Goal: Task Accomplishment & Management: Use online tool/utility

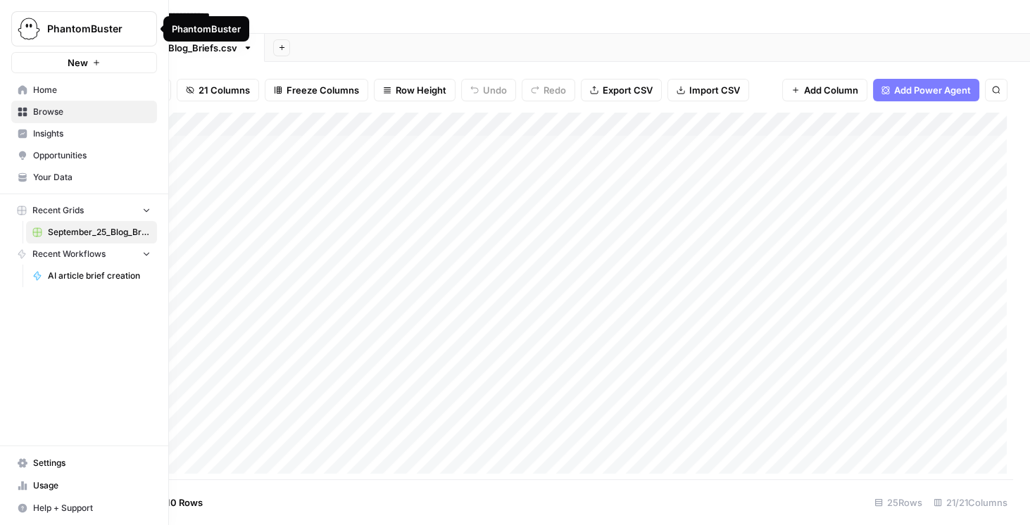
click at [42, 29] on button "PhantomBuster" at bounding box center [84, 28] width 146 height 35
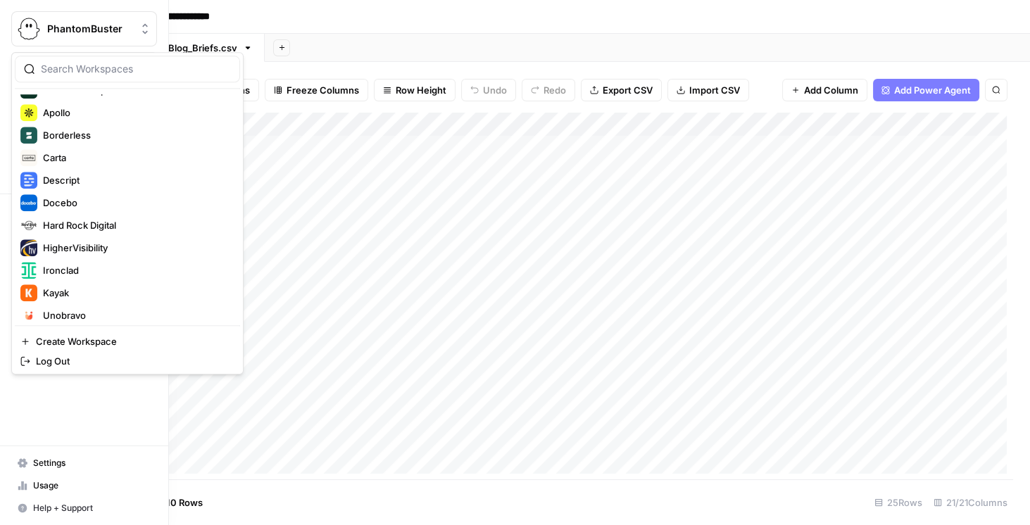
scroll to position [201, 0]
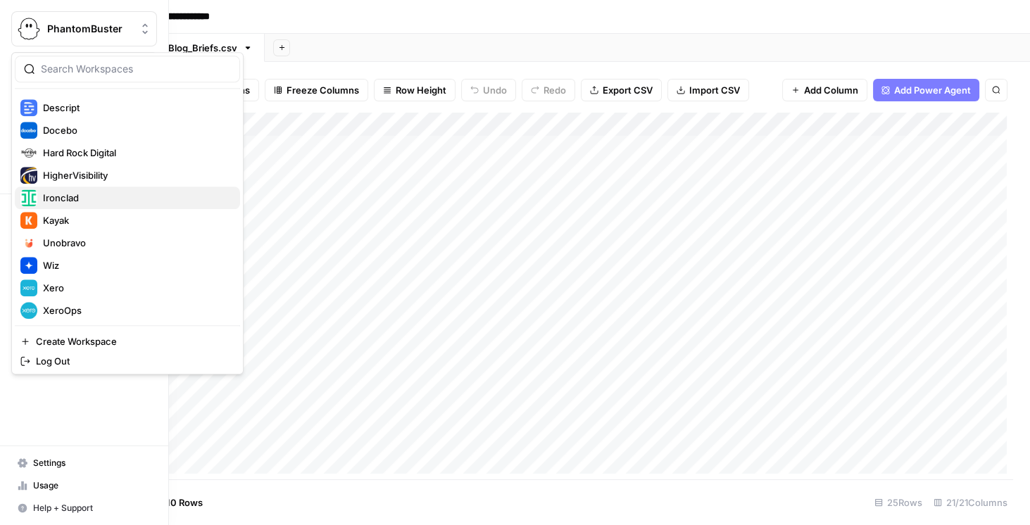
click at [86, 206] on button "Ironclad" at bounding box center [127, 198] width 225 height 23
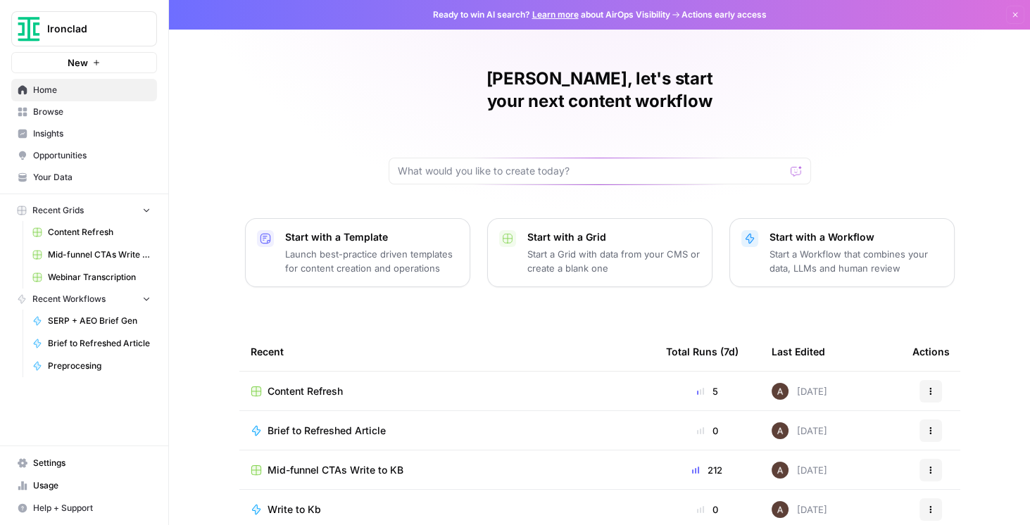
click at [308, 384] on span "Content Refresh" at bounding box center [304, 391] width 75 height 14
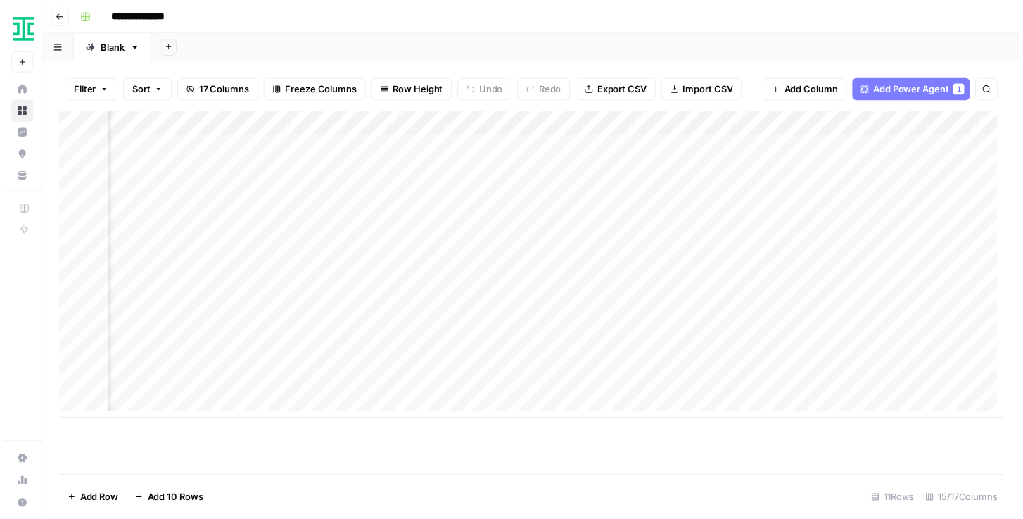
scroll to position [0, 1461]
click at [393, 127] on div "Add Column" at bounding box center [535, 268] width 956 height 310
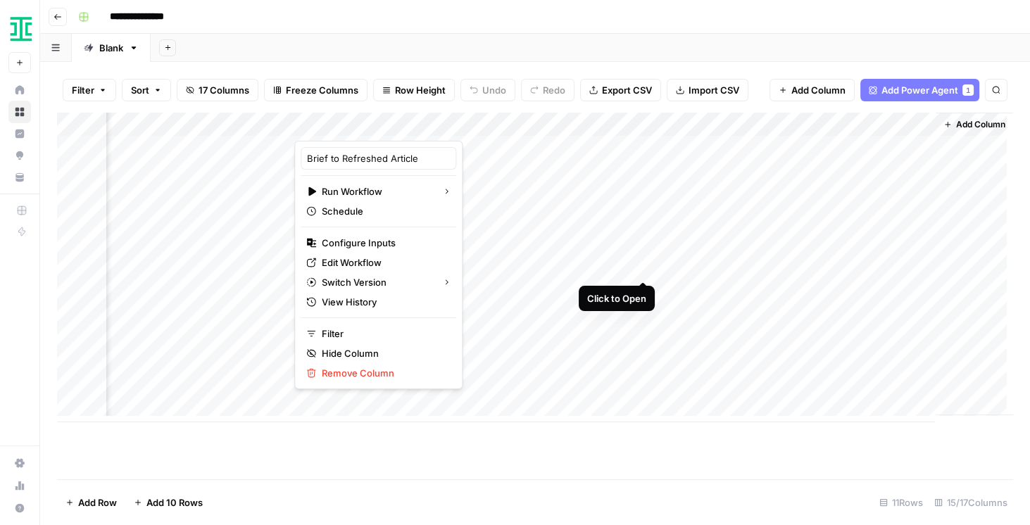
click at [641, 268] on div "Add Column" at bounding box center [535, 268] width 956 height 310
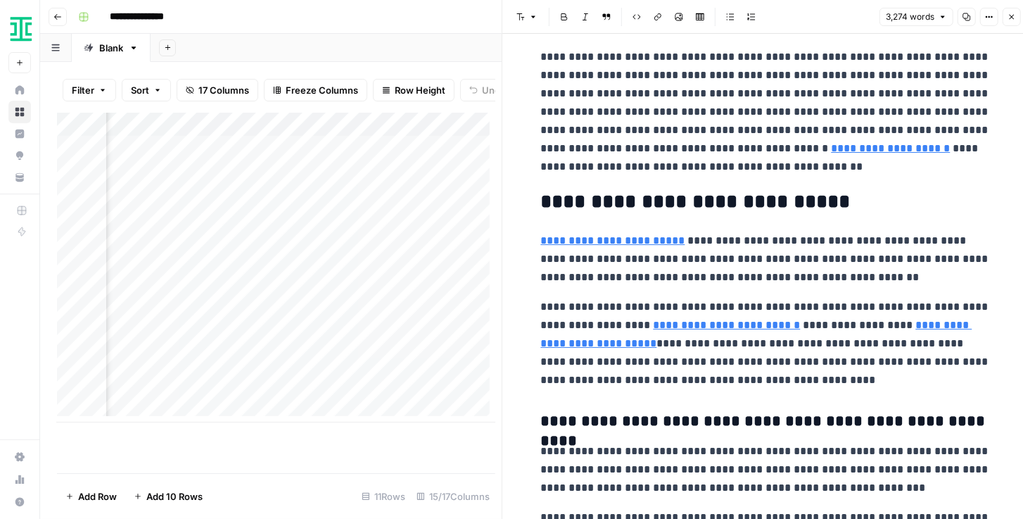
scroll to position [2011, 0]
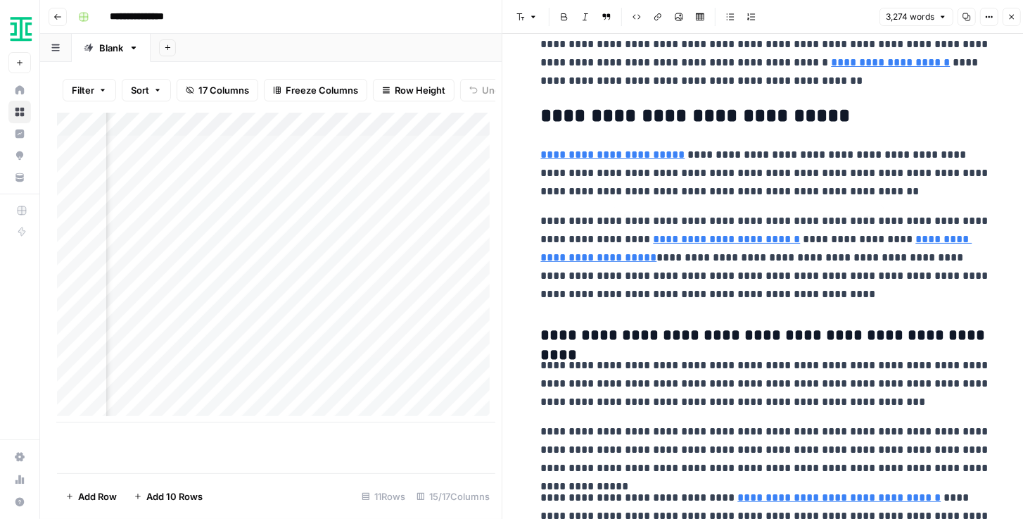
type input "https://www.acc.com/sites/default/files/2020-05/ACCLegalOps_Report20_FINAL.pdf"
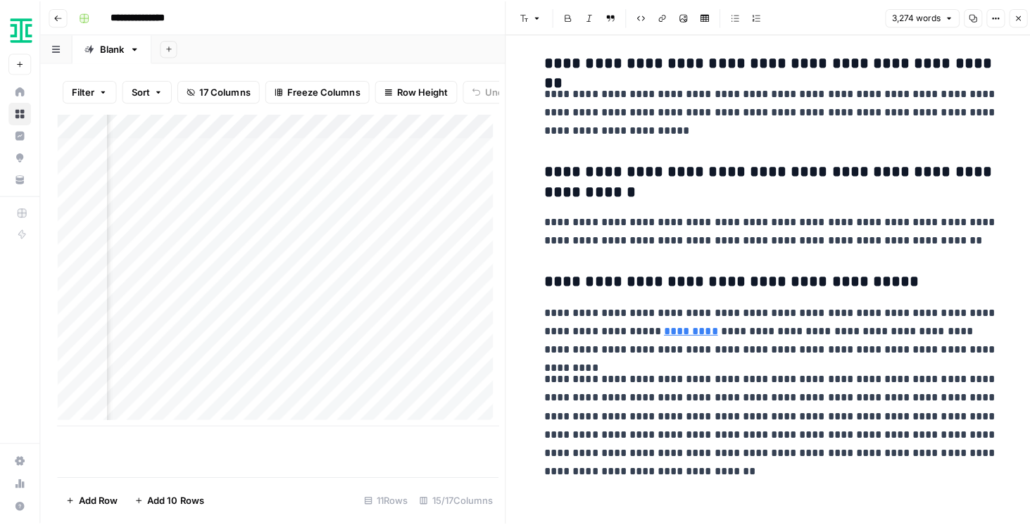
scroll to position [6570, 0]
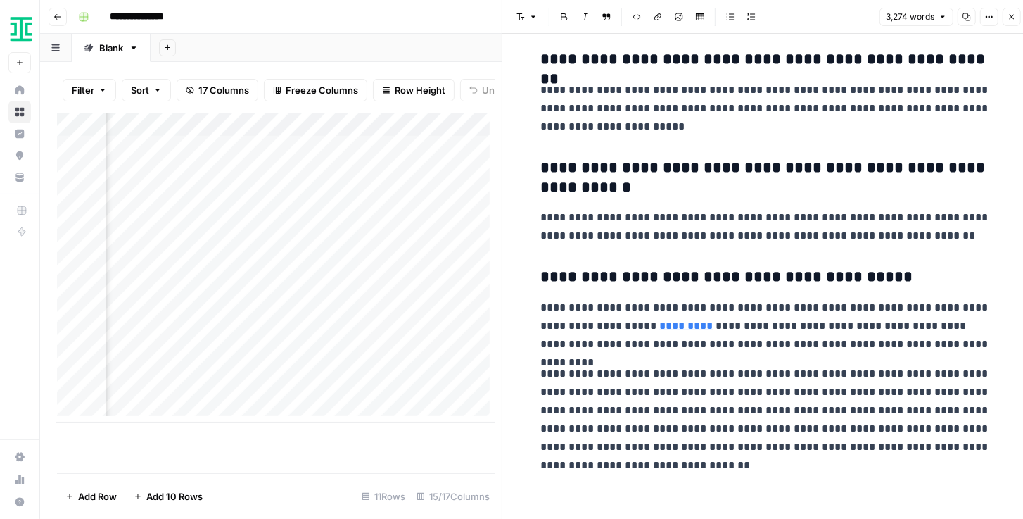
click at [1011, 14] on icon "button" at bounding box center [1012, 17] width 8 height 8
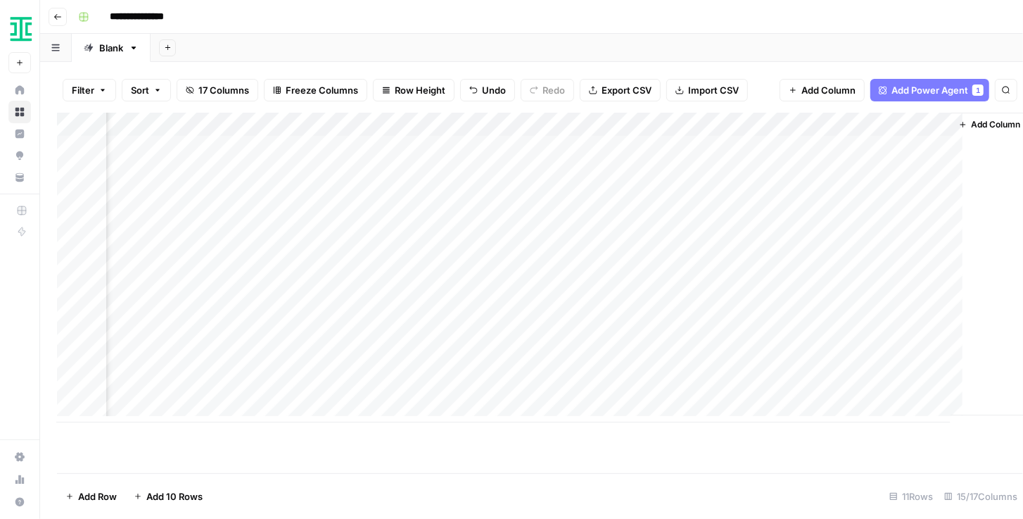
scroll to position [0, 1444]
click at [678, 289] on div "Add Column" at bounding box center [535, 268] width 956 height 310
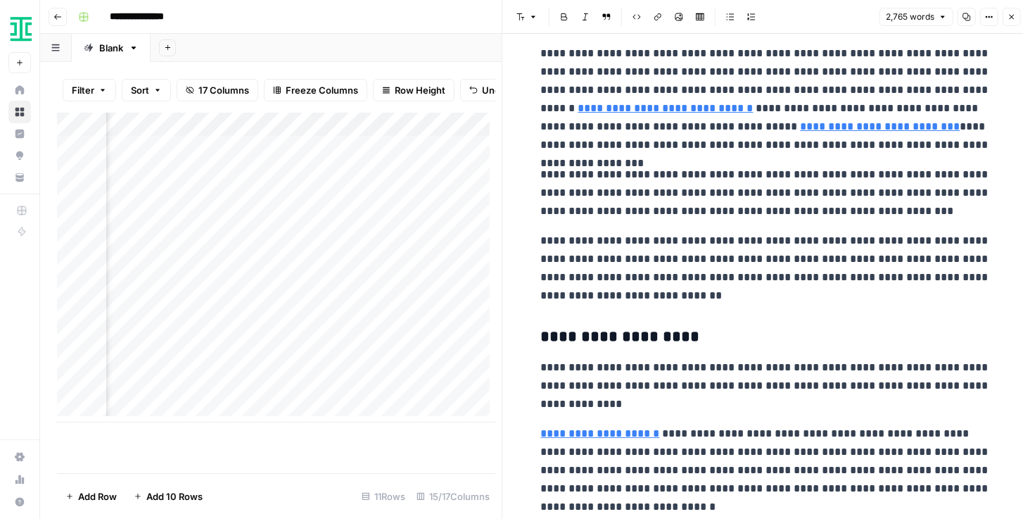
scroll to position [1246, 0]
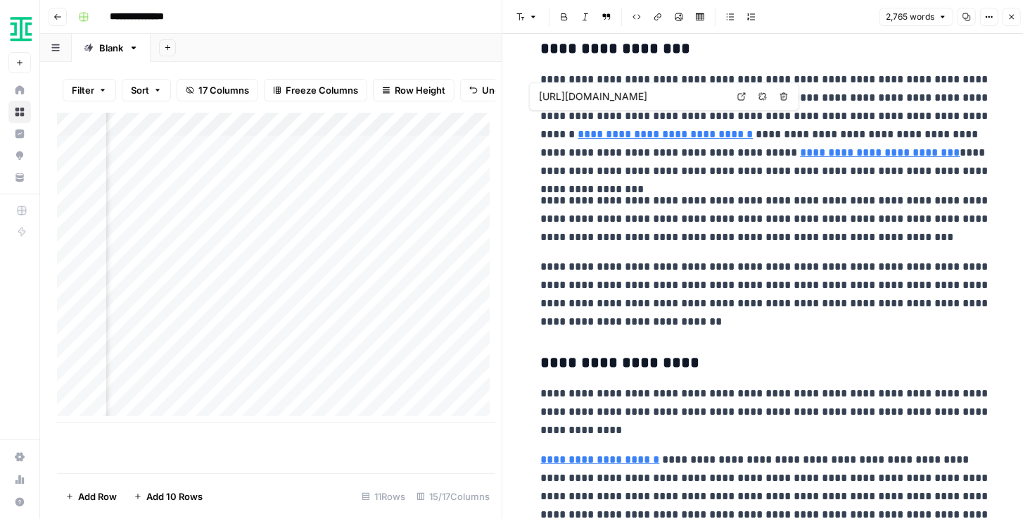
type input "https://ironcladapp.com/lp/total-cost-of-ownership-for-clm"
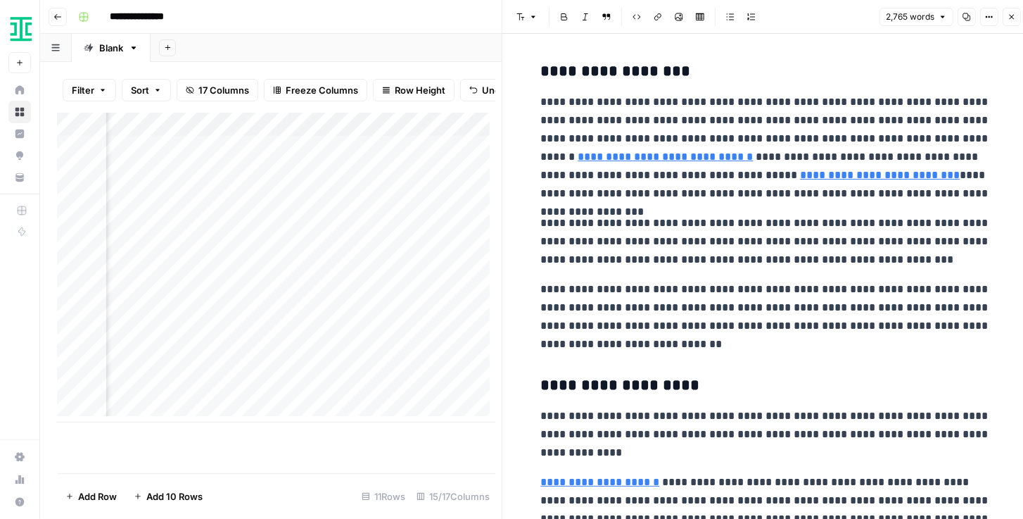
scroll to position [1206, 0]
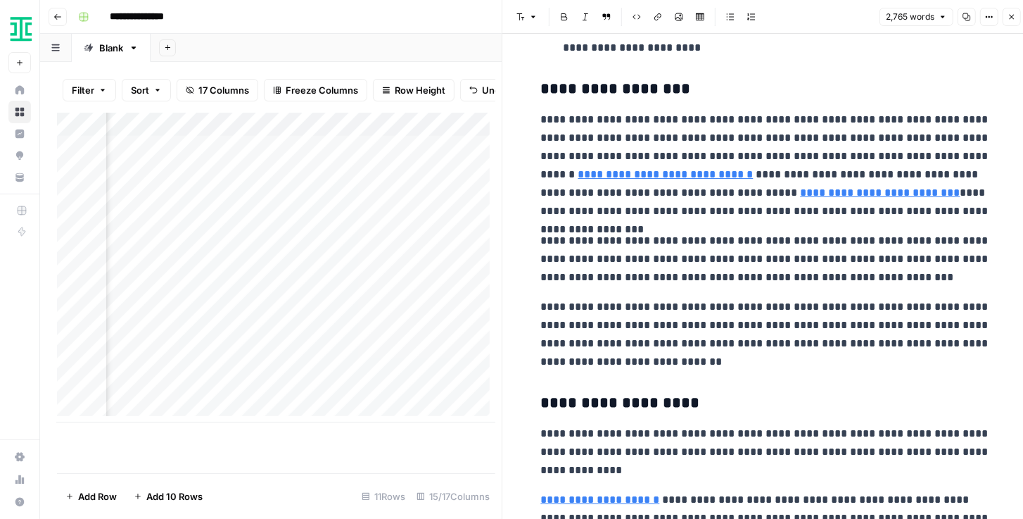
click at [1009, 25] on button "Close" at bounding box center [1012, 17] width 18 height 18
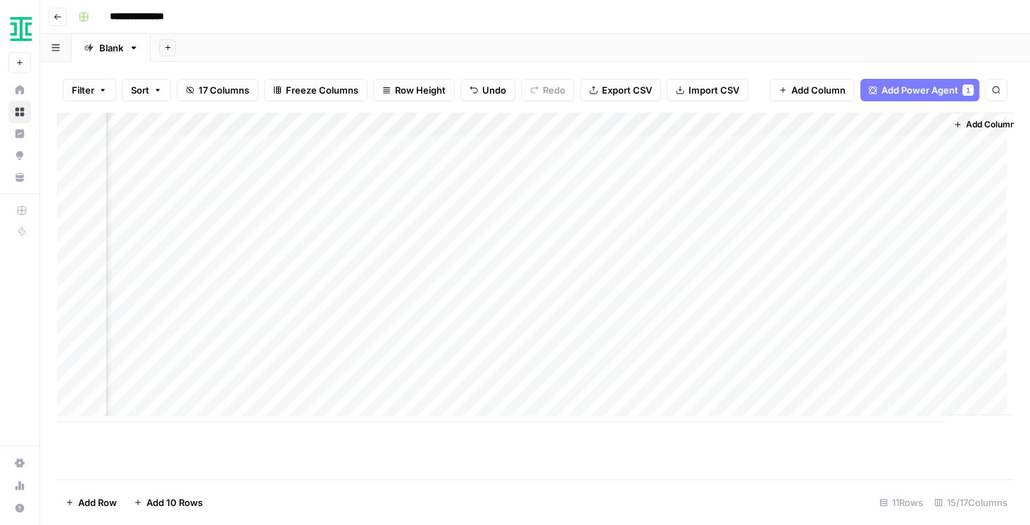
click at [677, 315] on div "Add Column" at bounding box center [535, 268] width 956 height 310
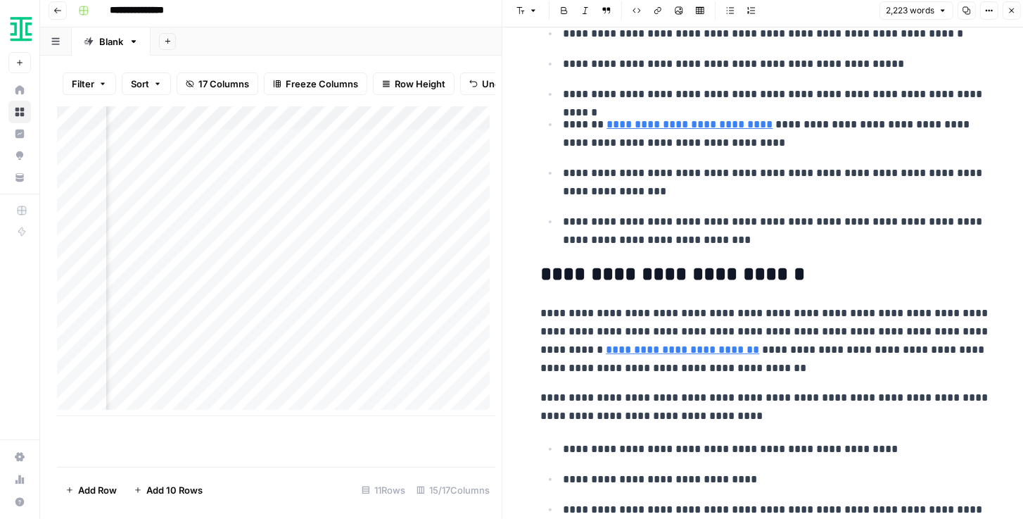
scroll to position [2815, 0]
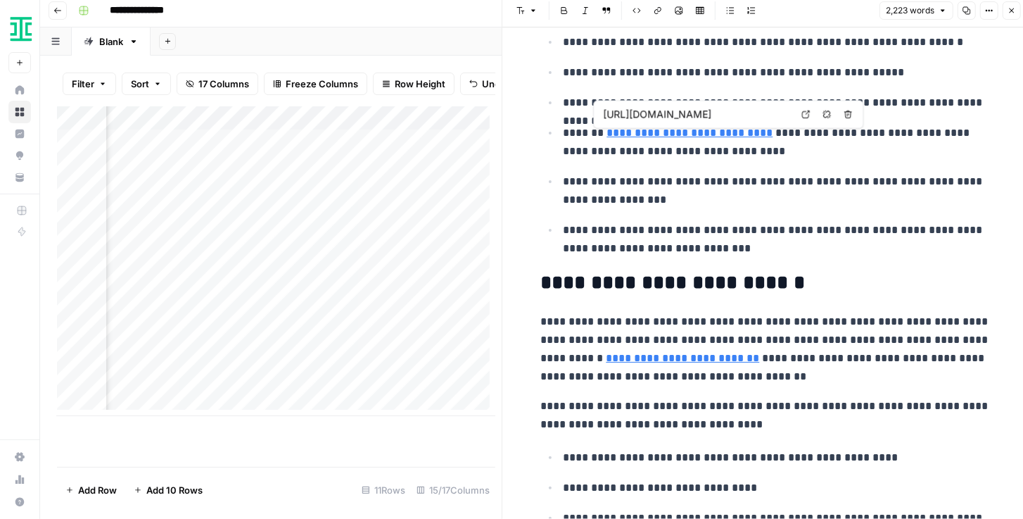
click at [742, 137] on link "**********" at bounding box center [690, 132] width 166 height 11
click at [805, 115] on icon at bounding box center [806, 114] width 8 height 8
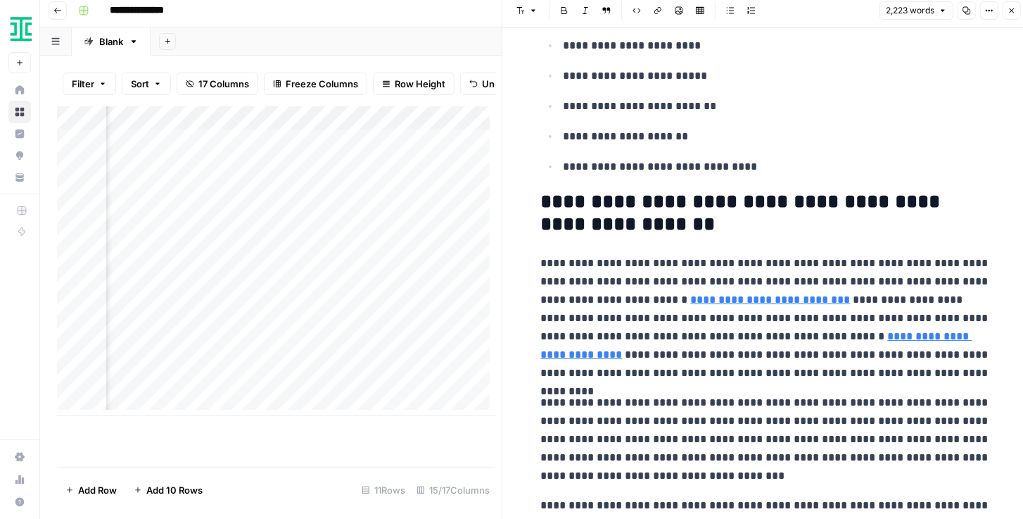
scroll to position [4182, 0]
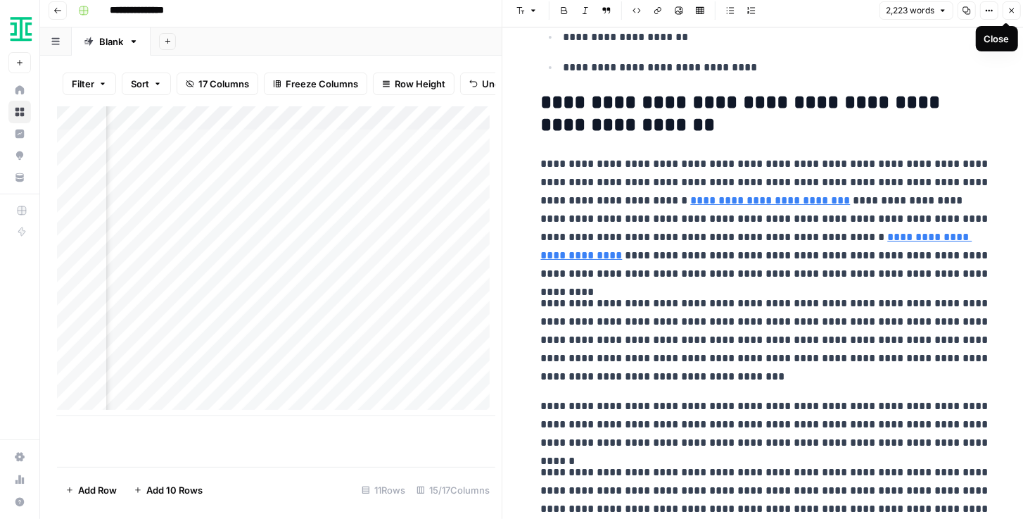
click at [1006, 16] on button "Close" at bounding box center [1012, 10] width 18 height 18
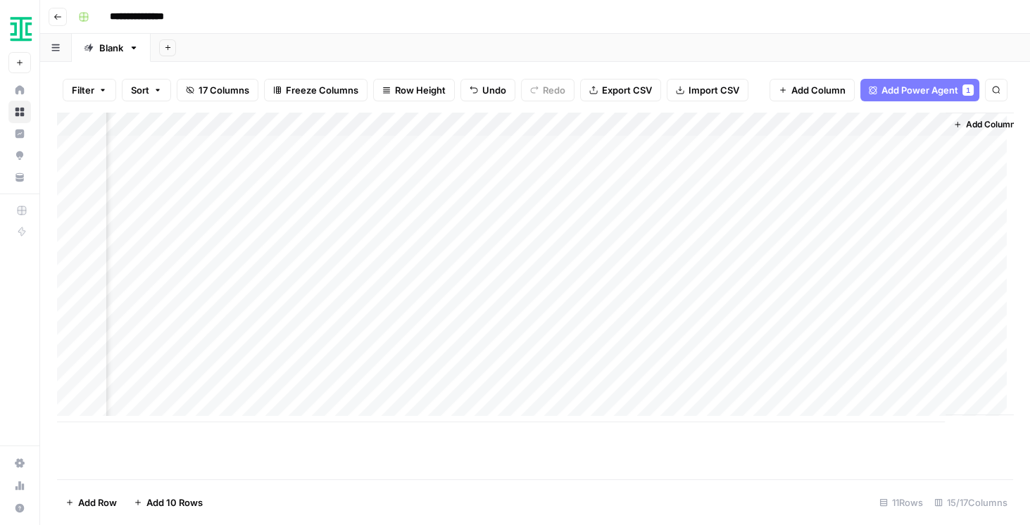
click at [410, 126] on div "Add Column" at bounding box center [535, 268] width 956 height 310
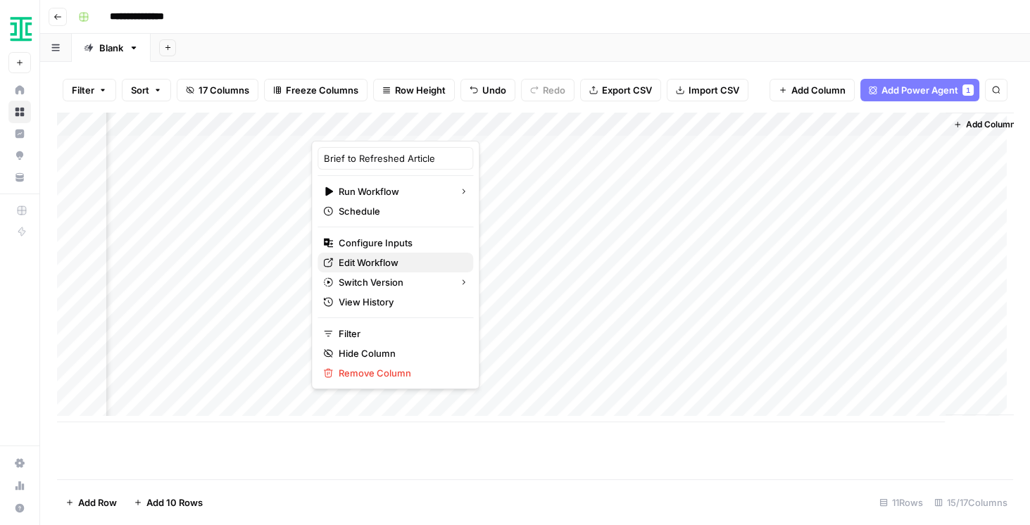
click at [379, 260] on span "Edit Workflow" at bounding box center [400, 262] width 123 height 14
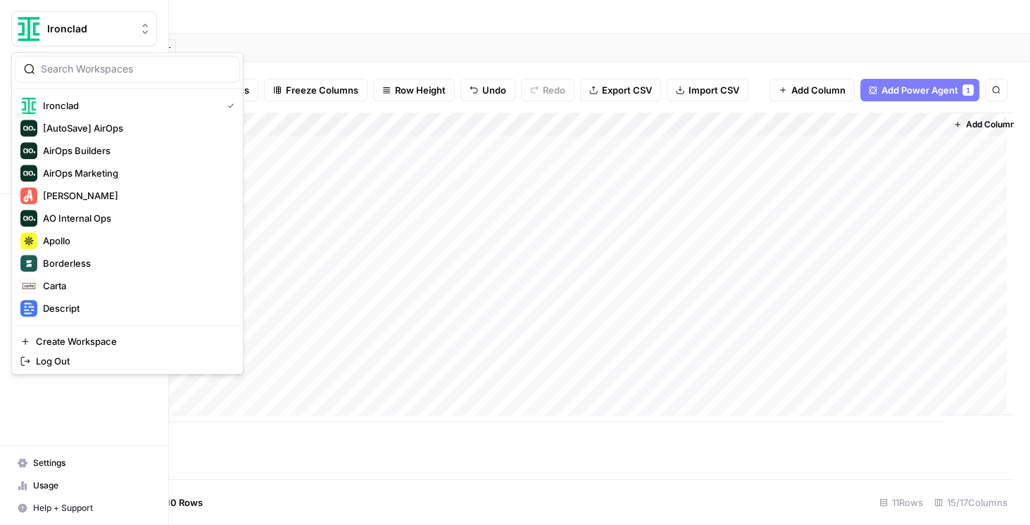
click at [84, 46] on button "Ironclad" at bounding box center [84, 28] width 146 height 35
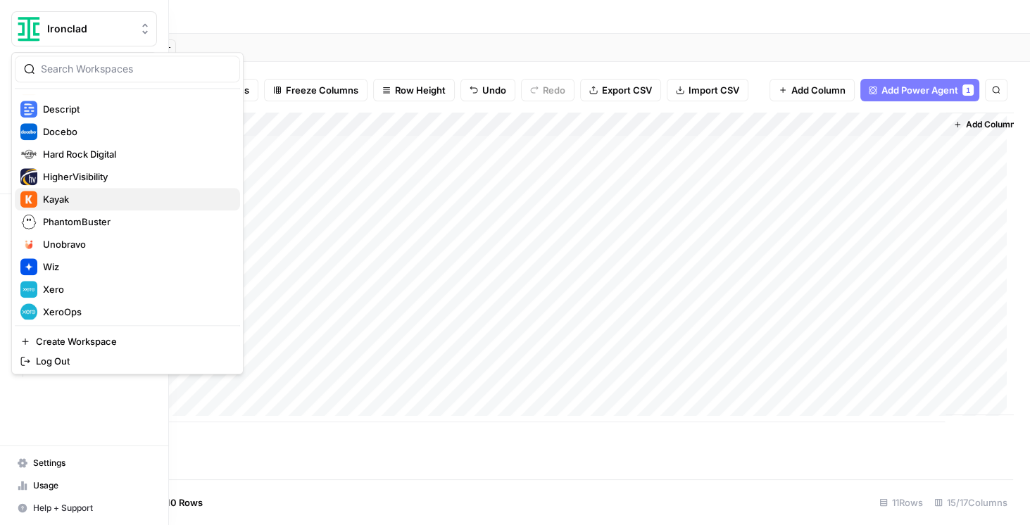
scroll to position [201, 0]
click at [84, 206] on button "Kayak" at bounding box center [127, 198] width 225 height 23
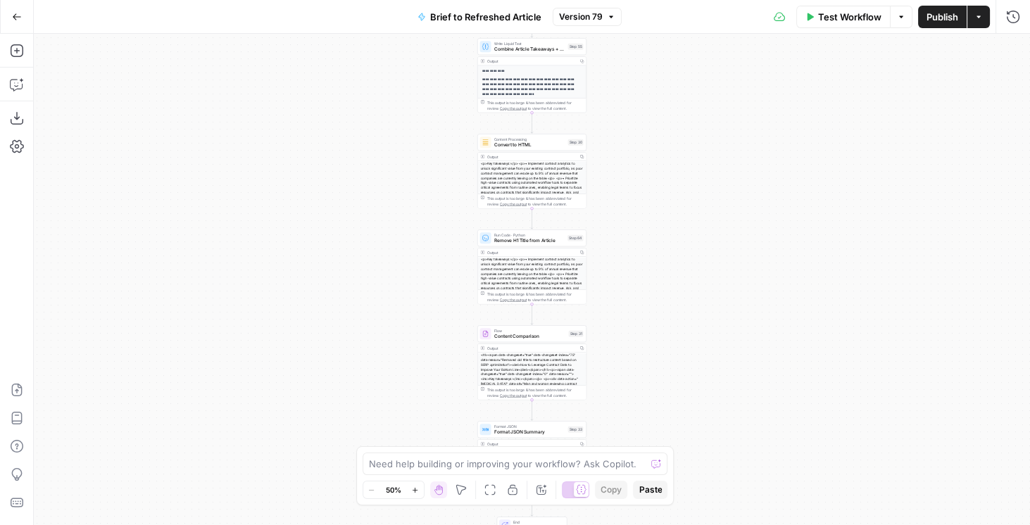
click at [795, 239] on div "true false true false true false Workflow Set Inputs Inputs LLM · GPT-4.1 Extra…" at bounding box center [532, 279] width 996 height 491
click at [18, 80] on icon "button" at bounding box center [17, 84] width 14 height 14
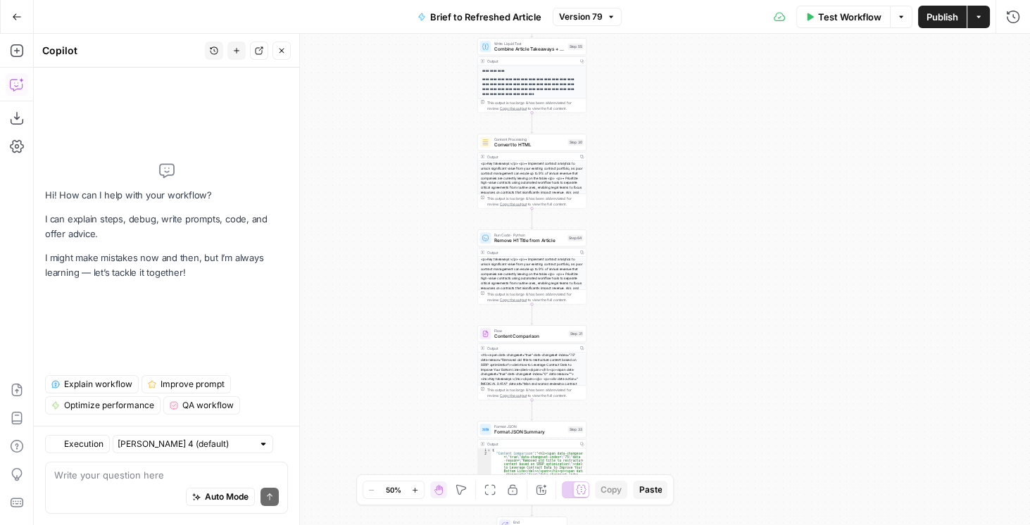
click at [122, 486] on div "Auto Mode Send" at bounding box center [166, 497] width 225 height 31
click at [196, 476] on textarea "Can you double check that each" at bounding box center [166, 475] width 225 height 14
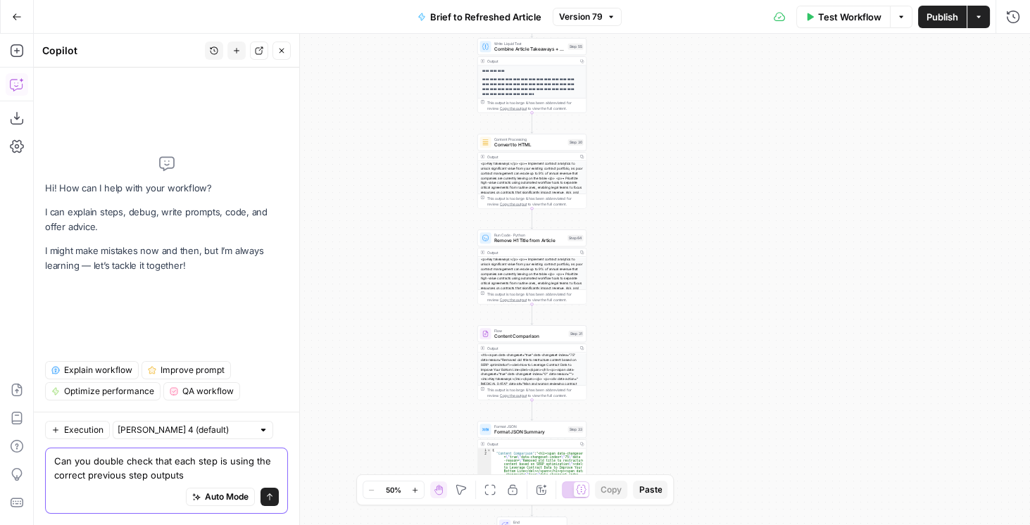
type textarea "Can you double check that each step is using the correct previous step outputs?"
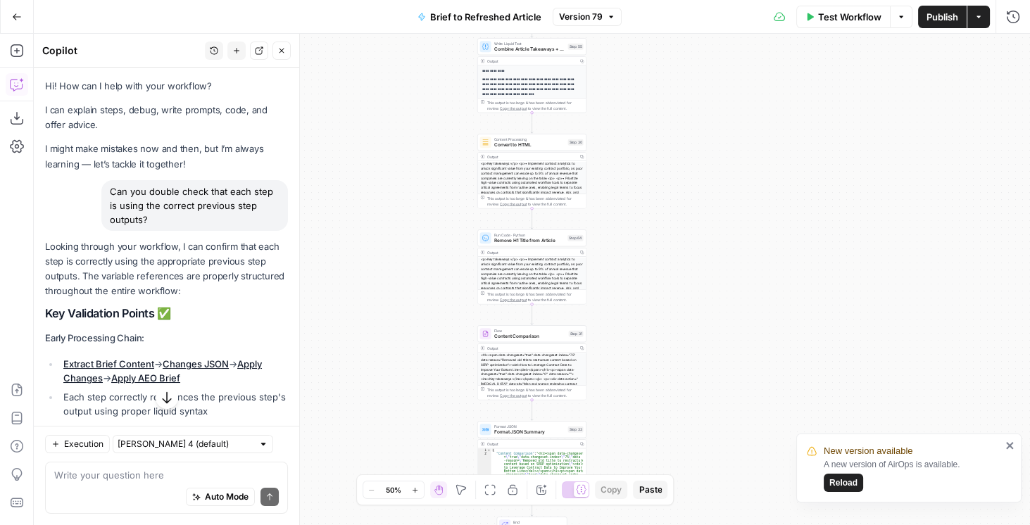
click at [850, 478] on span "Reload" at bounding box center [843, 482] width 28 height 13
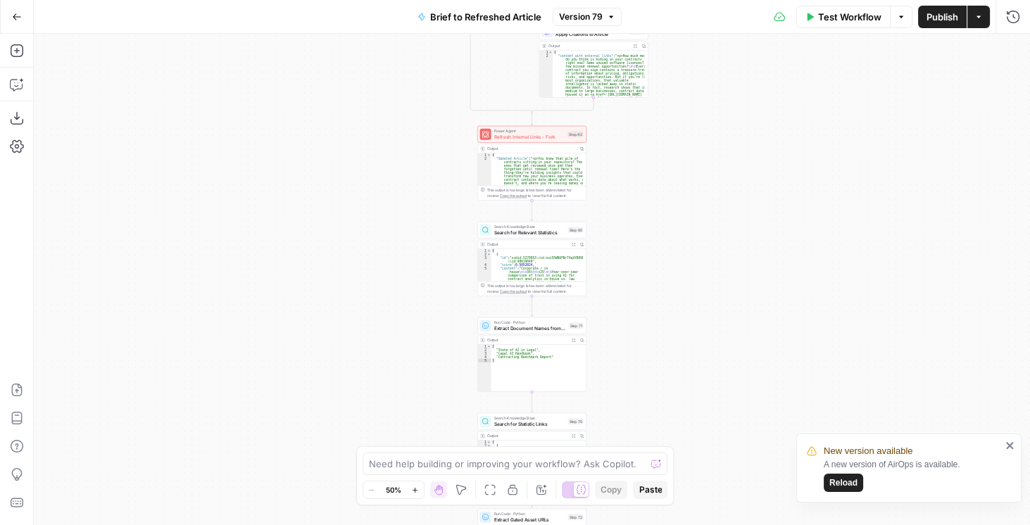
click at [861, 209] on div "true false true false true false Workflow Set Inputs Inputs LLM · GPT-4.1 Extra…" at bounding box center [532, 279] width 996 height 491
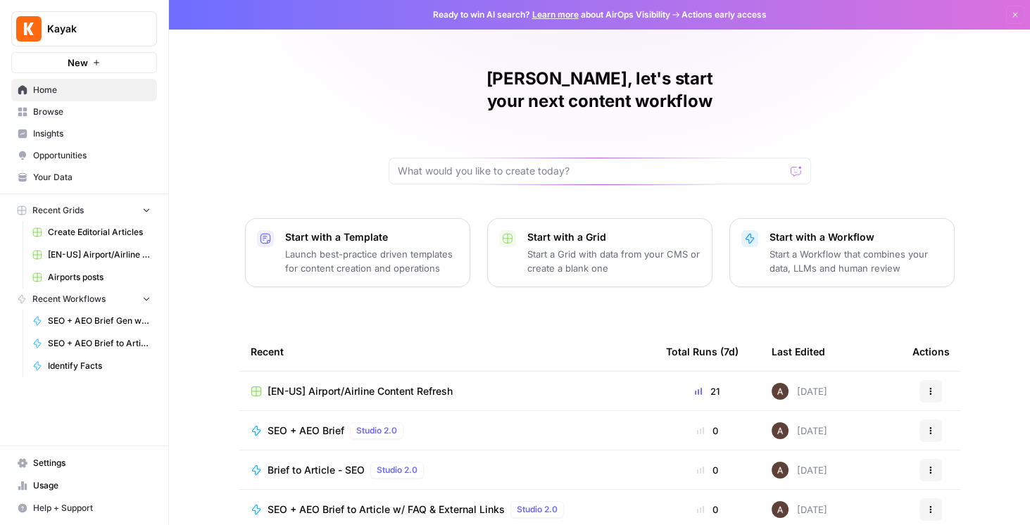
click at [99, 260] on span "[EN-US] Airport/Airline Content Refresh" at bounding box center [99, 254] width 103 height 13
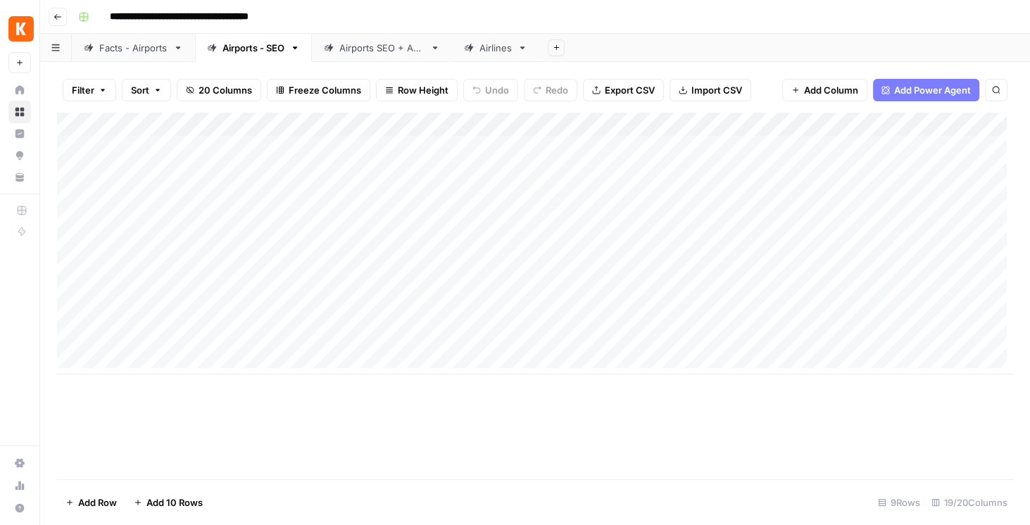
click at [390, 46] on div "Airports SEO + AEO" at bounding box center [381, 48] width 85 height 14
click at [270, 51] on div "Airports - SEO" at bounding box center [253, 48] width 62 height 14
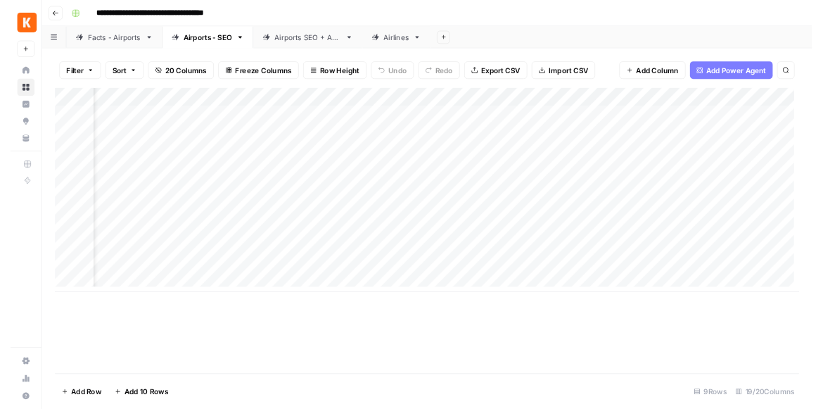
scroll to position [0, 857]
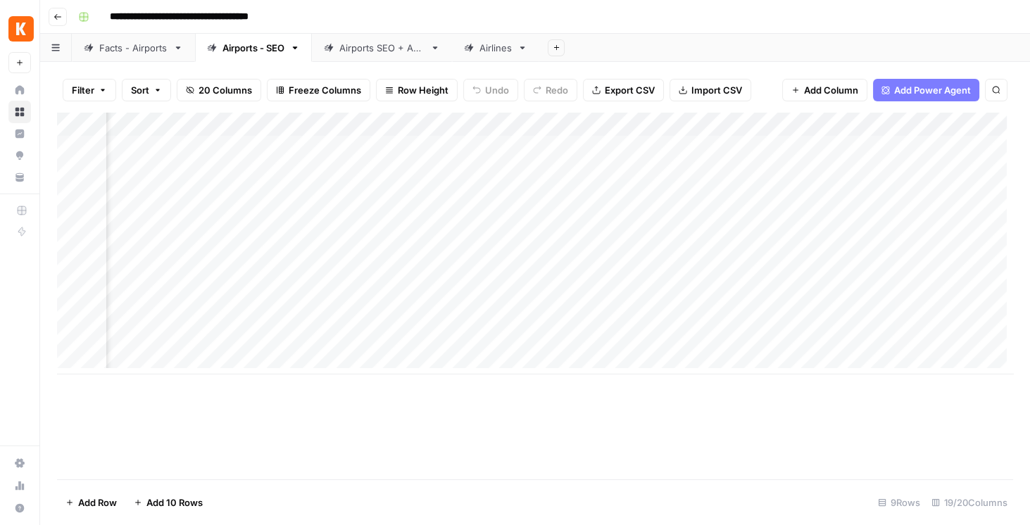
click at [427, 129] on div "Add Column" at bounding box center [535, 244] width 956 height 262
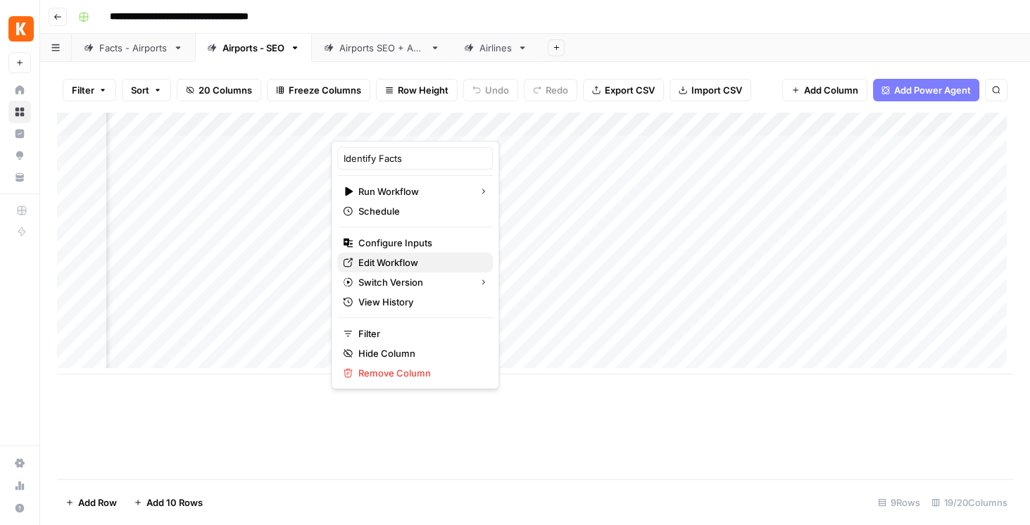
click at [415, 264] on span "Edit Workflow" at bounding box center [419, 262] width 123 height 14
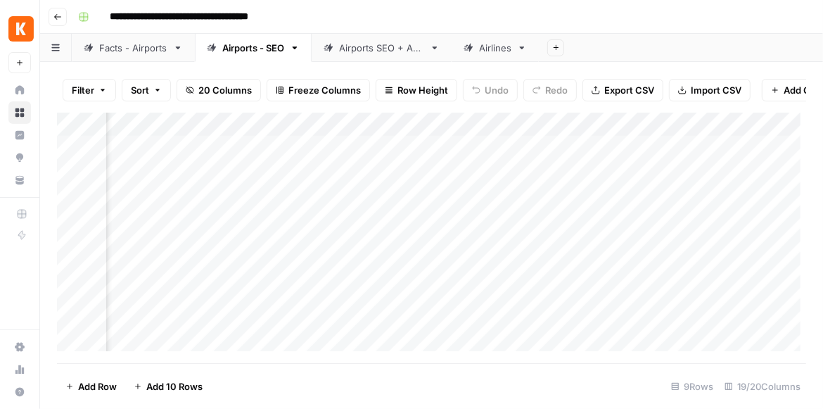
scroll to position [0, 1192]
click at [488, 130] on div "Add Column" at bounding box center [432, 235] width 750 height 245
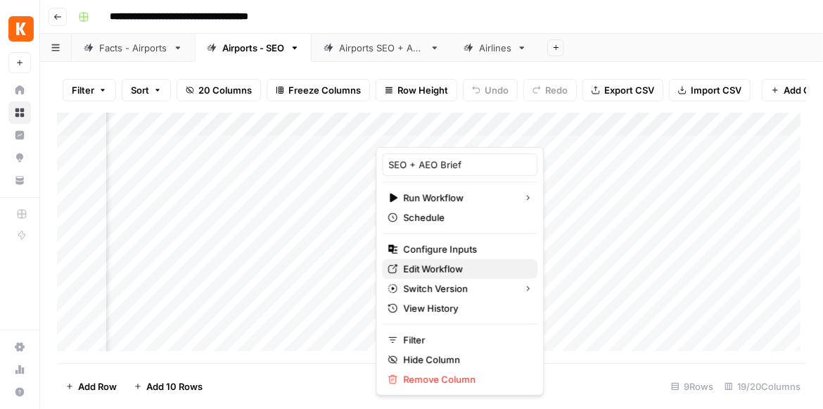
click at [461, 270] on span "Edit Workflow" at bounding box center [464, 269] width 123 height 14
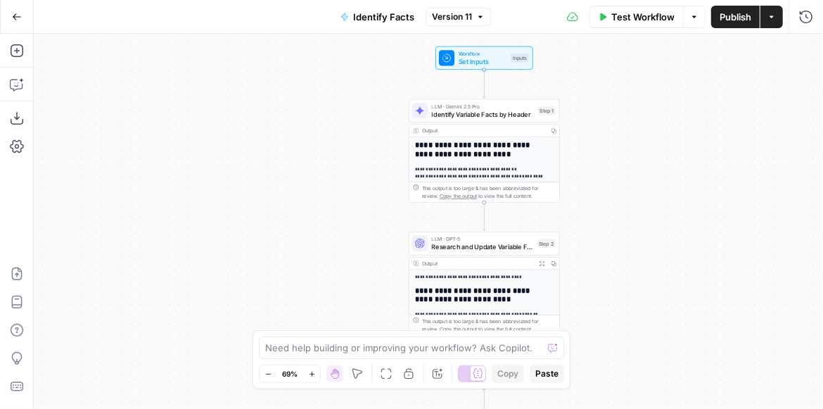
drag, startPoint x: 717, startPoint y: 180, endPoint x: 661, endPoint y: 171, distance: 57.0
click at [662, 171] on div "**********" at bounding box center [429, 221] width 790 height 375
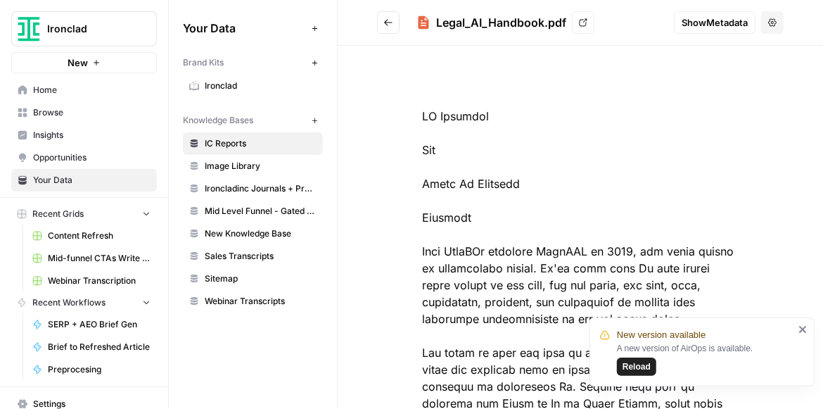
click at [87, 36] on button "Ironclad" at bounding box center [84, 28] width 146 height 35
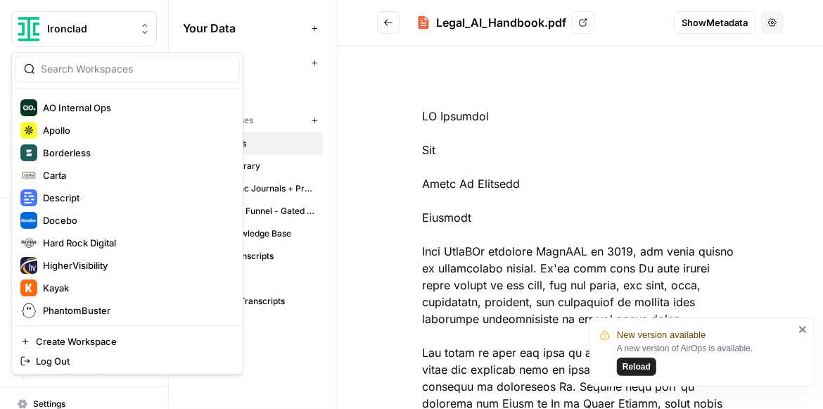
scroll to position [104, 0]
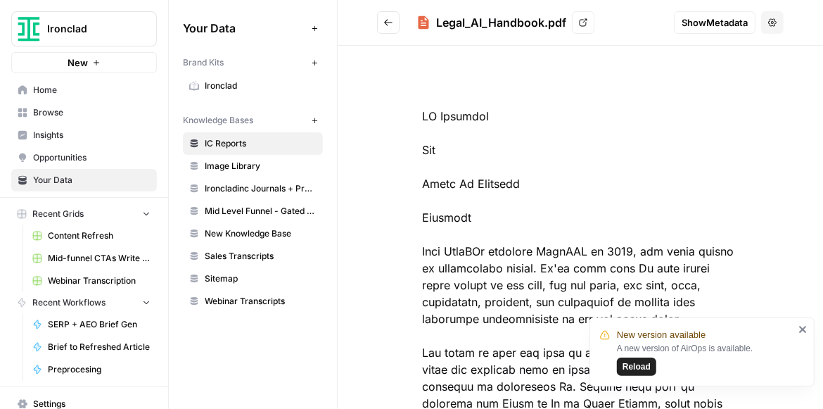
click at [94, 239] on span "Content Refresh" at bounding box center [99, 235] width 103 height 13
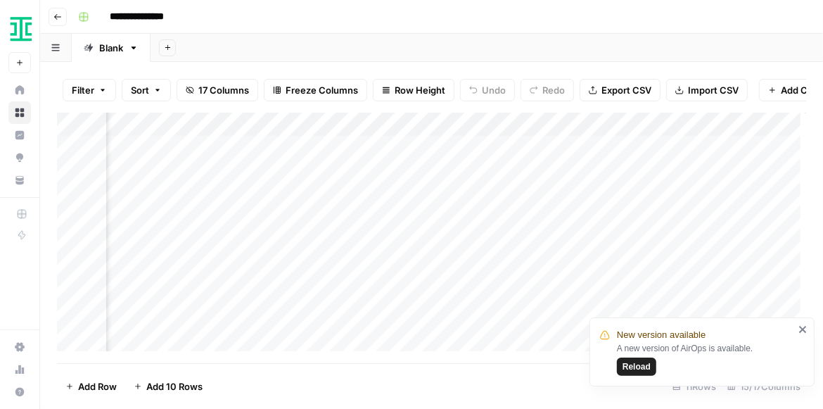
scroll to position [0, 1656]
click at [808, 331] on icon "close" at bounding box center [804, 329] width 10 height 11
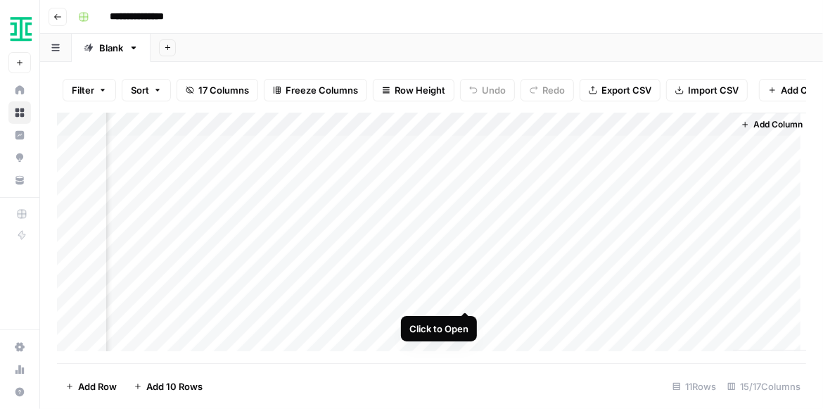
click at [461, 296] on div "Add Column" at bounding box center [432, 235] width 750 height 245
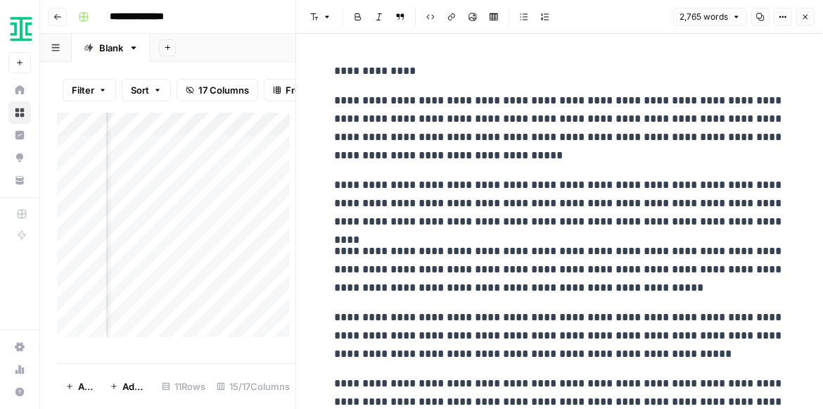
click at [758, 16] on icon "button" at bounding box center [761, 17] width 8 height 8
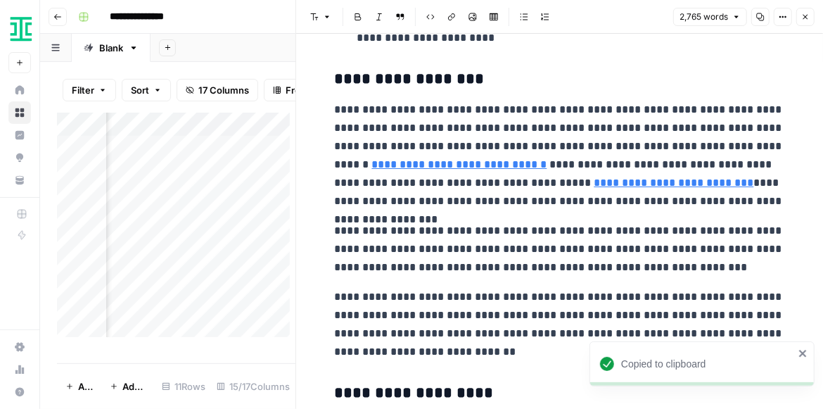
scroll to position [1246, 0]
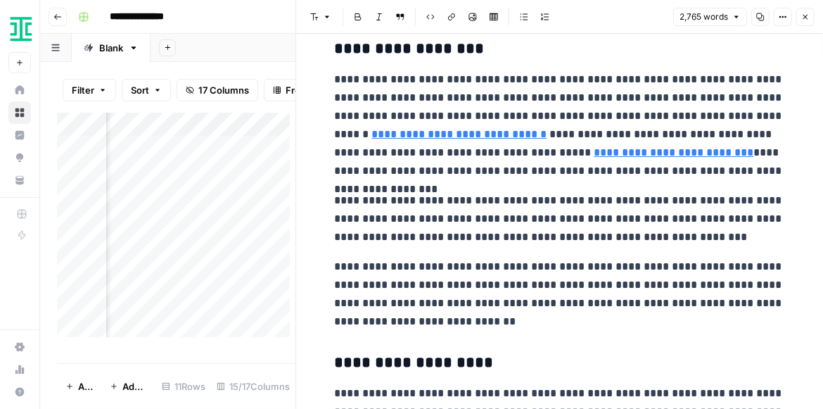
click at [802, 18] on icon "button" at bounding box center [806, 17] width 8 height 8
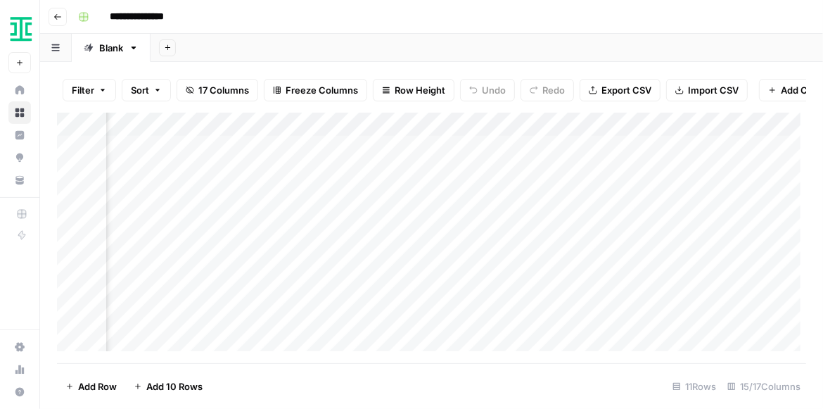
scroll to position [0, 1476]
click at [372, 297] on div "Add Column" at bounding box center [432, 235] width 750 height 245
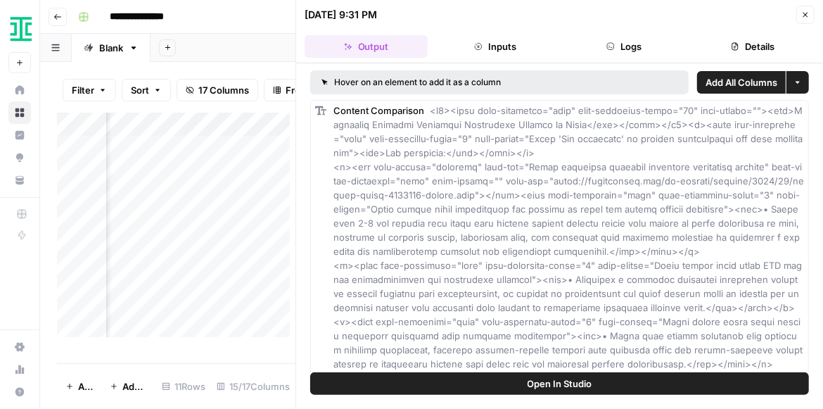
click at [723, 42] on button "Details" at bounding box center [753, 46] width 123 height 23
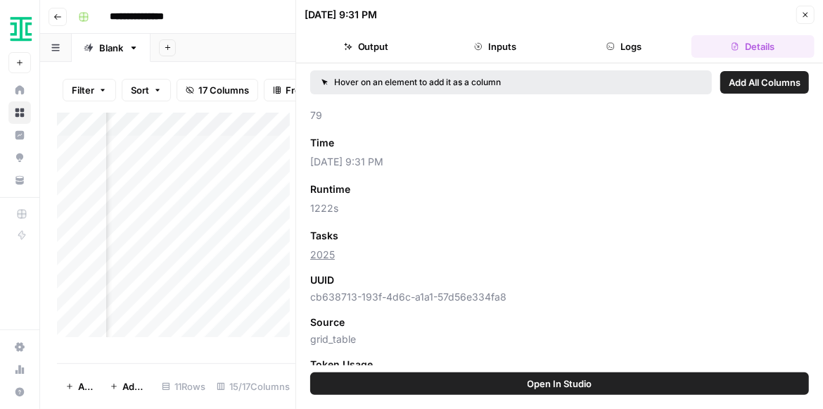
scroll to position [80, 0]
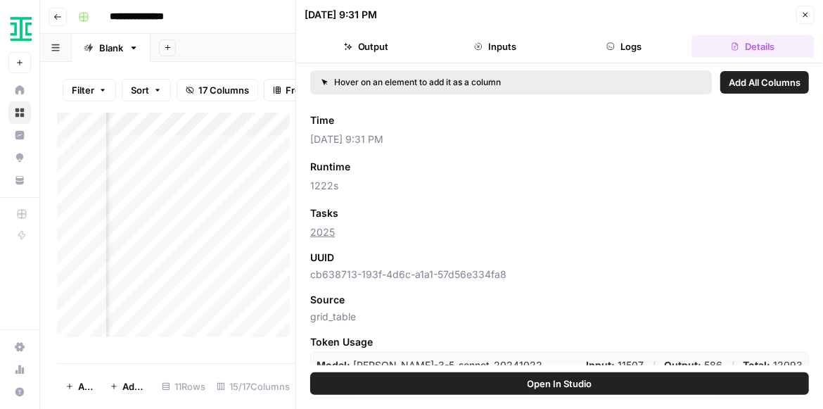
drag, startPoint x: 317, startPoint y: 185, endPoint x: 336, endPoint y: 185, distance: 18.3
click at [336, 185] on span "1222s" at bounding box center [559, 186] width 499 height 14
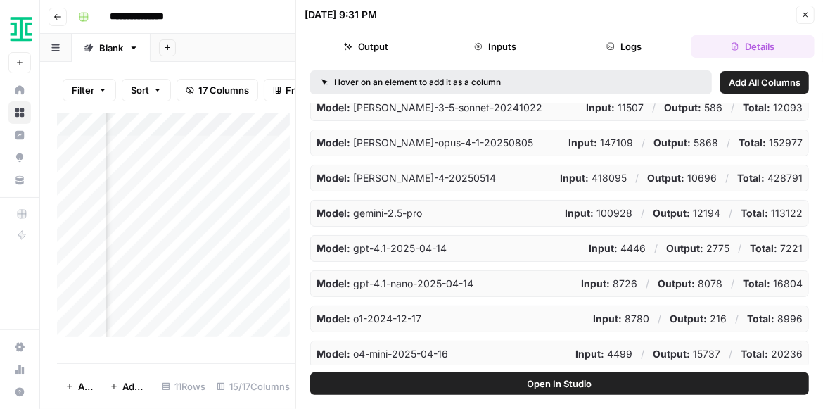
scroll to position [339, 0]
click at [643, 51] on button "Logs" at bounding box center [624, 46] width 123 height 23
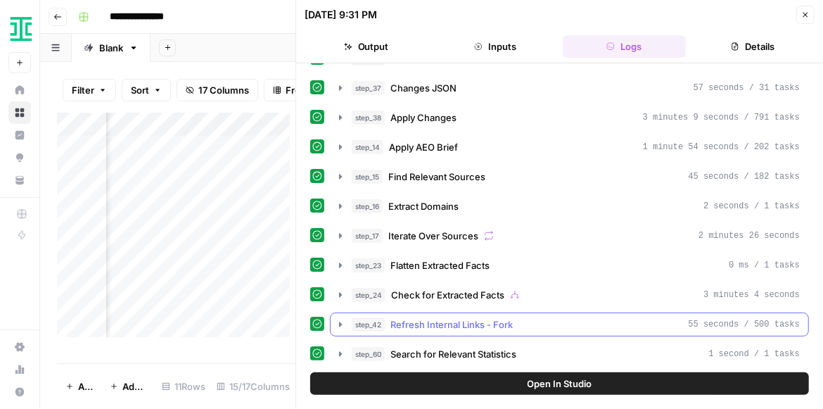
scroll to position [0, 0]
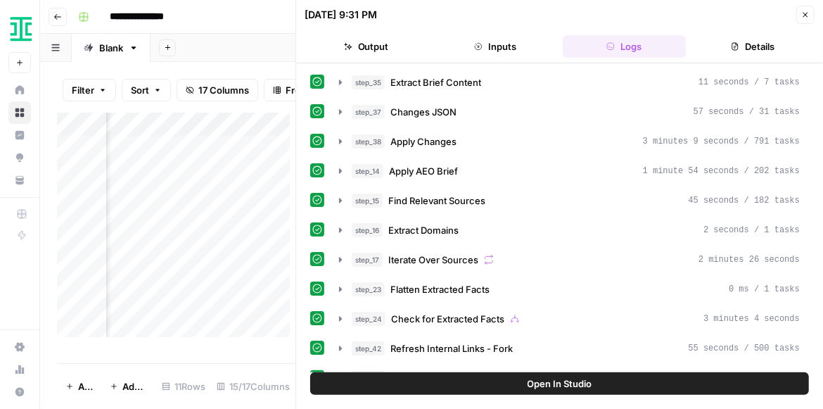
click at [570, 384] on span "Open In Studio" at bounding box center [560, 384] width 65 height 14
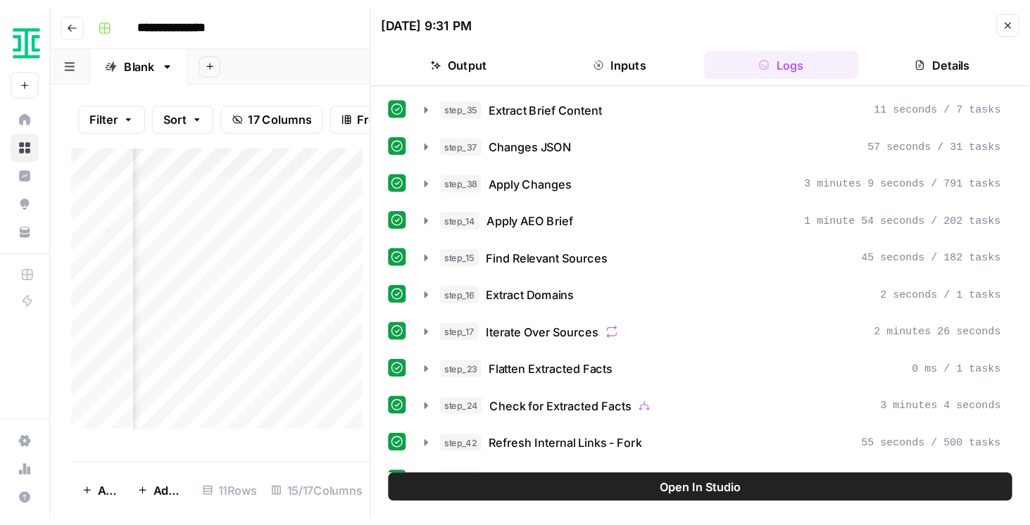
scroll to position [0, 1476]
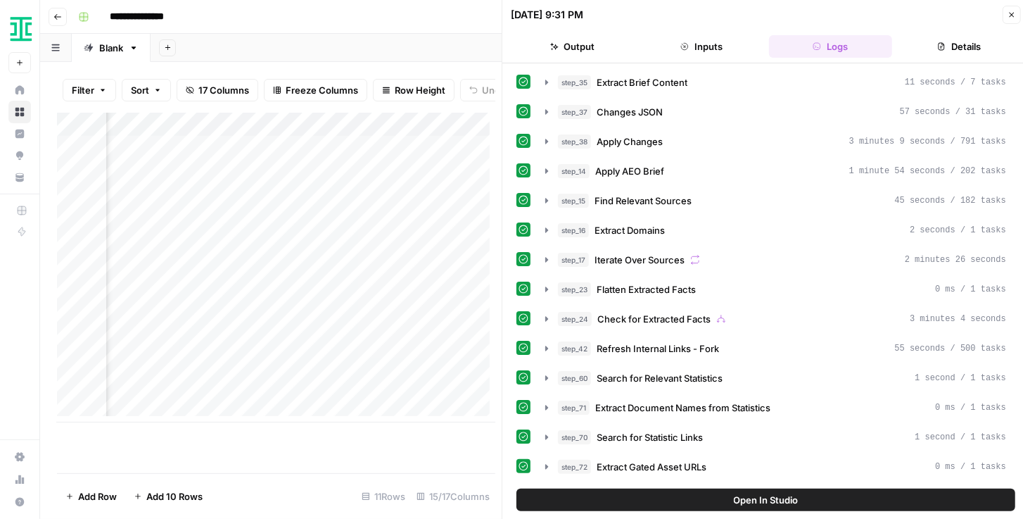
click at [823, 17] on icon "button" at bounding box center [1012, 15] width 8 height 8
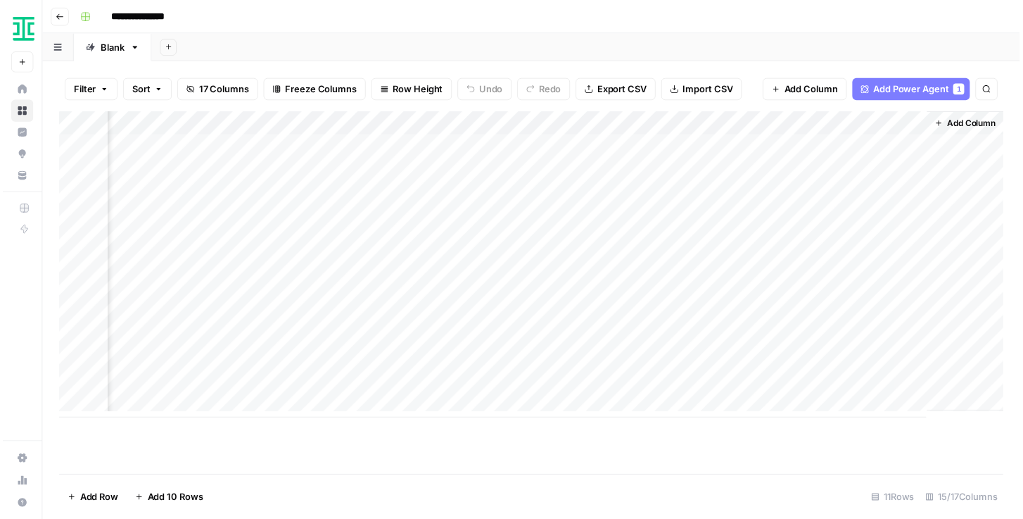
scroll to position [0, 1444]
click at [675, 313] on div "Add Column" at bounding box center [535, 268] width 956 height 310
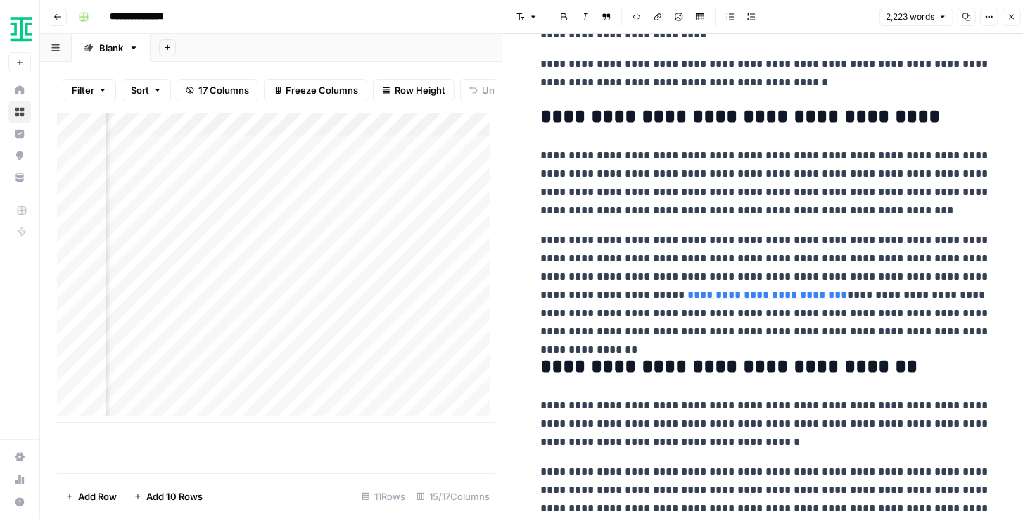
scroll to position [1045, 0]
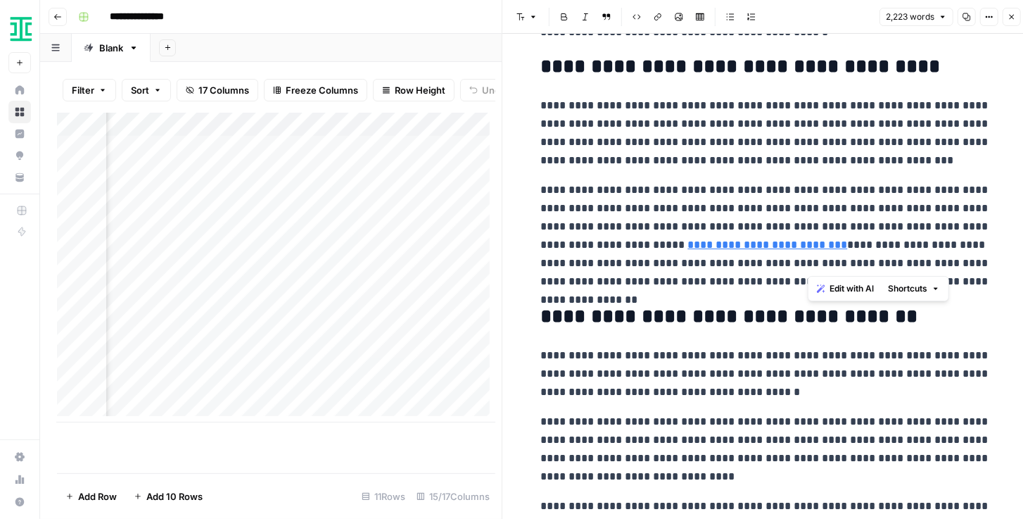
drag, startPoint x: 812, startPoint y: 244, endPoint x: 807, endPoint y: 272, distance: 29.2
click at [807, 272] on p "**********" at bounding box center [766, 236] width 450 height 110
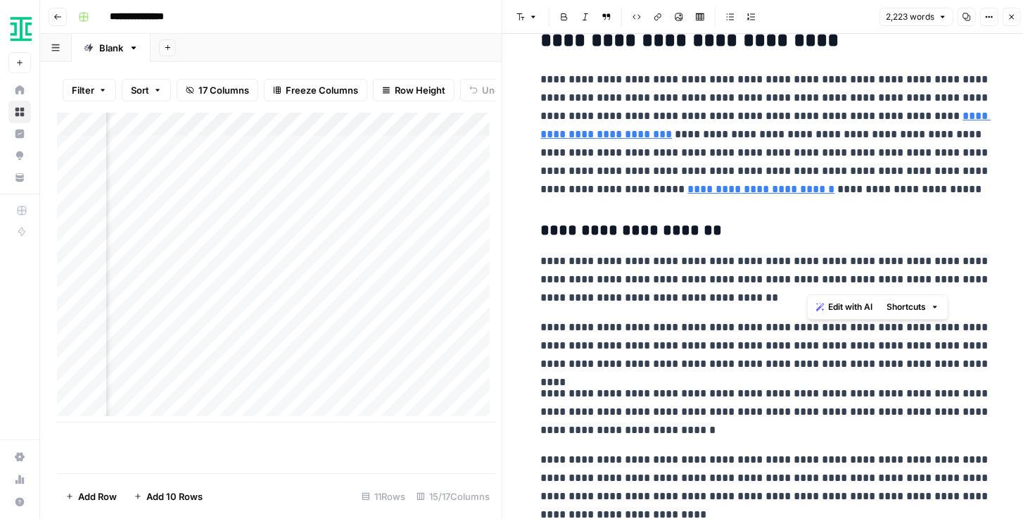
scroll to position [1890, 0]
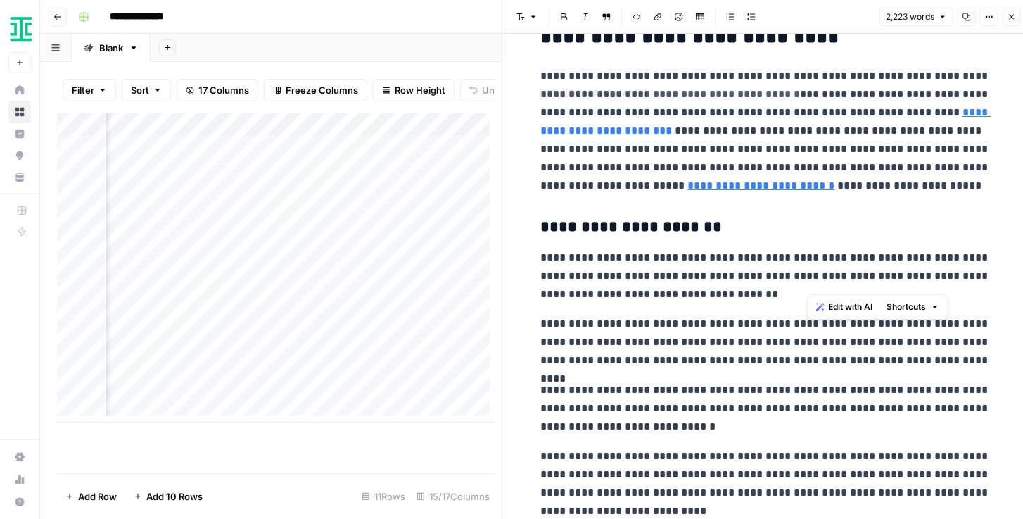
type input "https://www.mckinsey.com/capabilities/growth-marketing-and-sales/our-insights/h…"
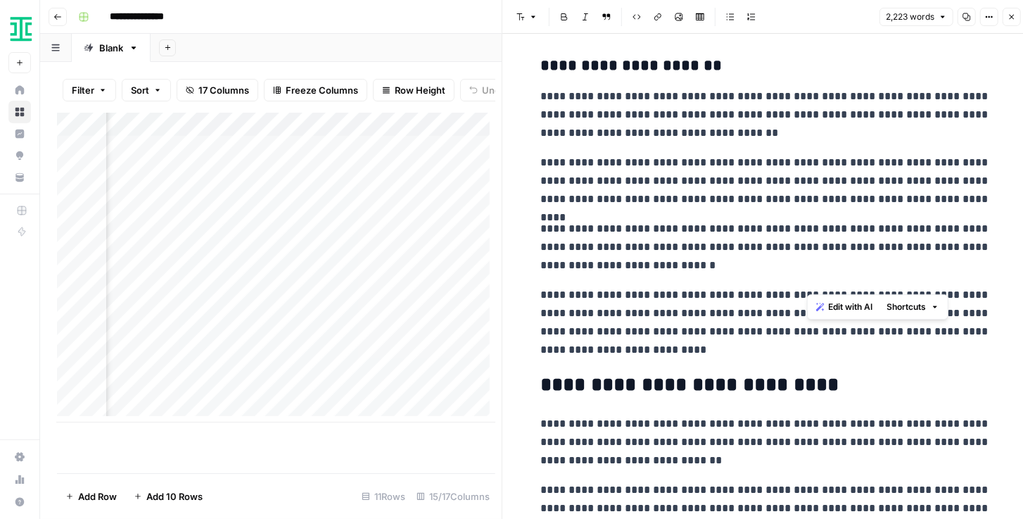
click at [735, 263] on p "**********" at bounding box center [766, 247] width 450 height 55
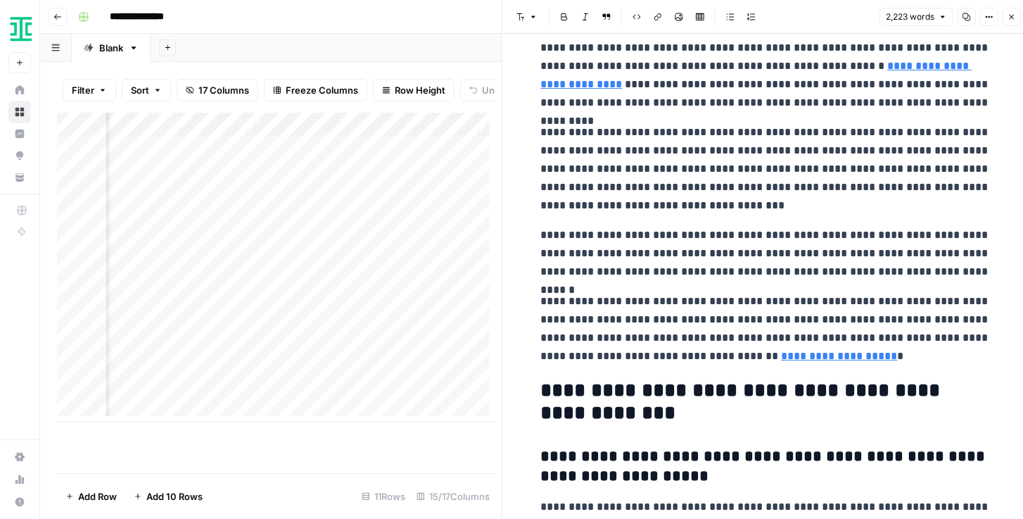
scroll to position [4383, 0]
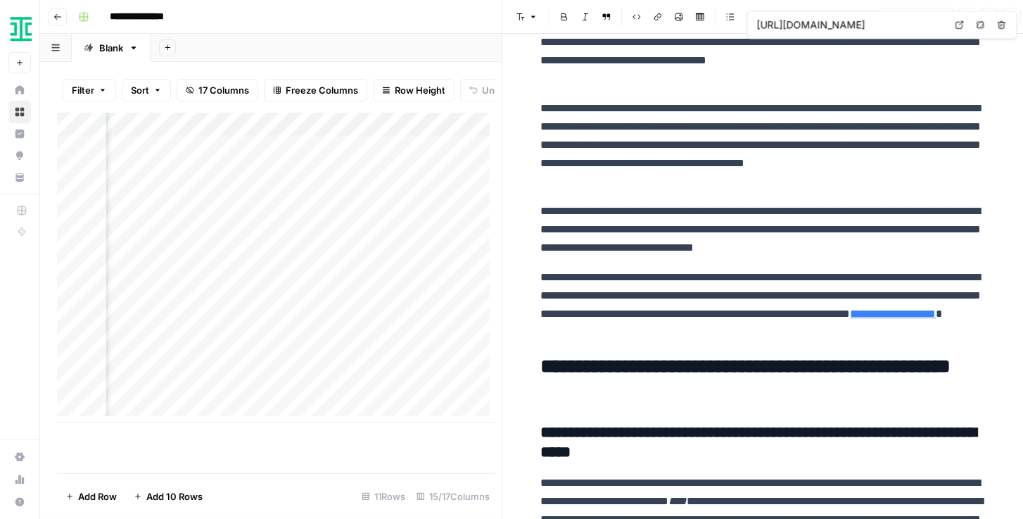
click at [823, 13] on icon "button" at bounding box center [1012, 17] width 8 height 8
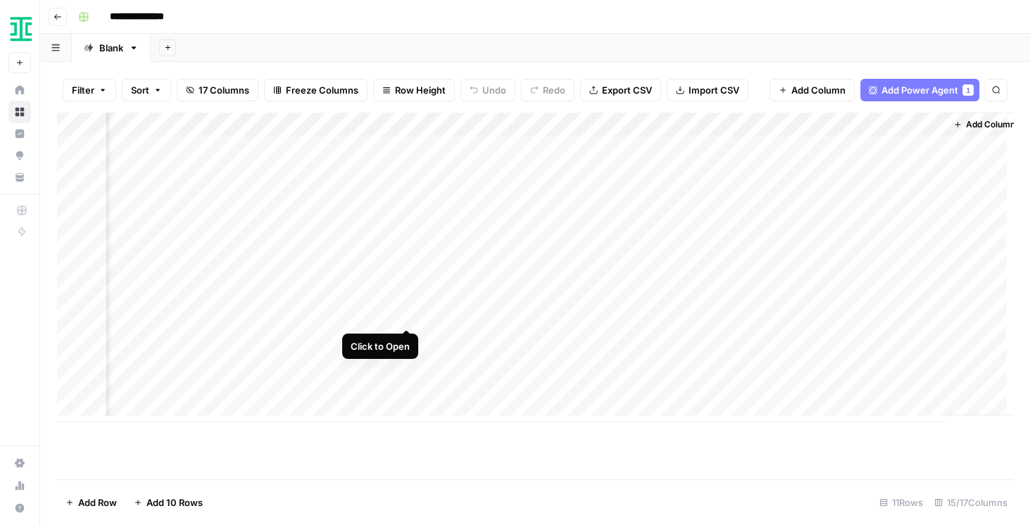
click at [407, 313] on div "Add Column" at bounding box center [535, 268] width 956 height 310
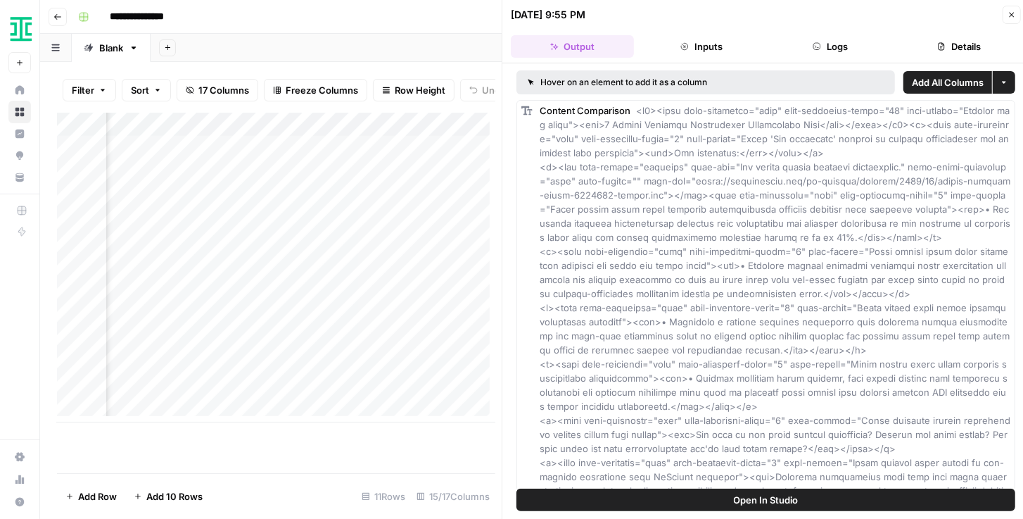
click at [822, 49] on button "Logs" at bounding box center [830, 46] width 123 height 23
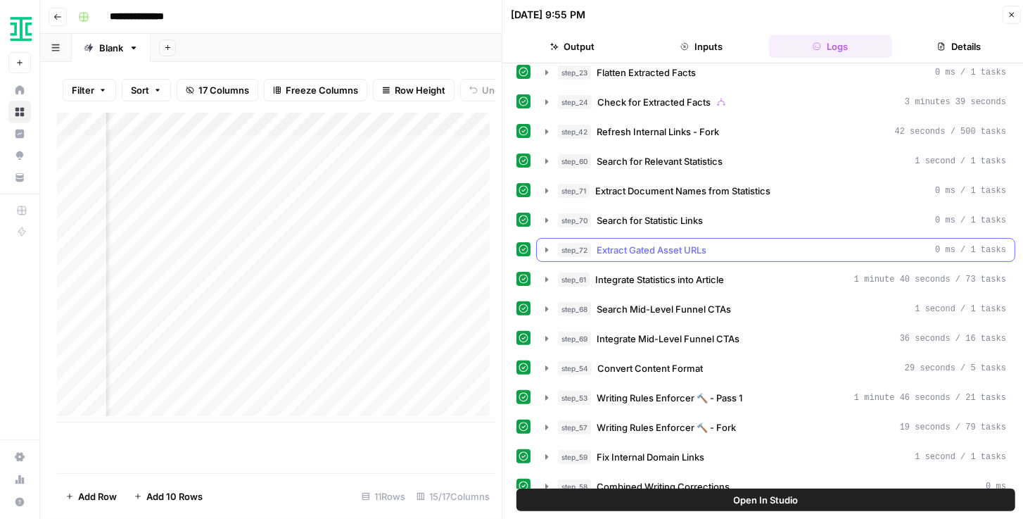
scroll to position [322, 0]
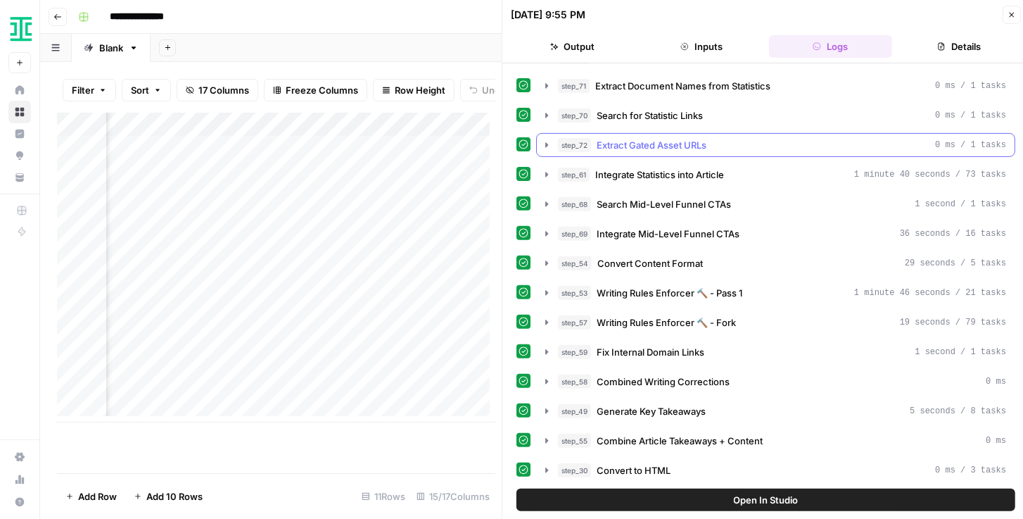
click at [541, 139] on icon "button" at bounding box center [546, 144] width 11 height 11
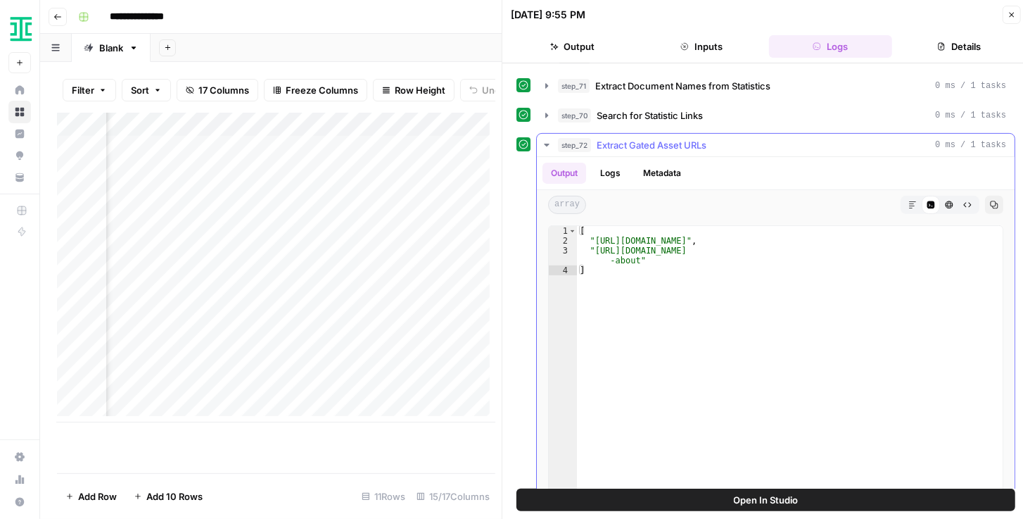
click at [547, 144] on icon "button" at bounding box center [546, 145] width 5 height 3
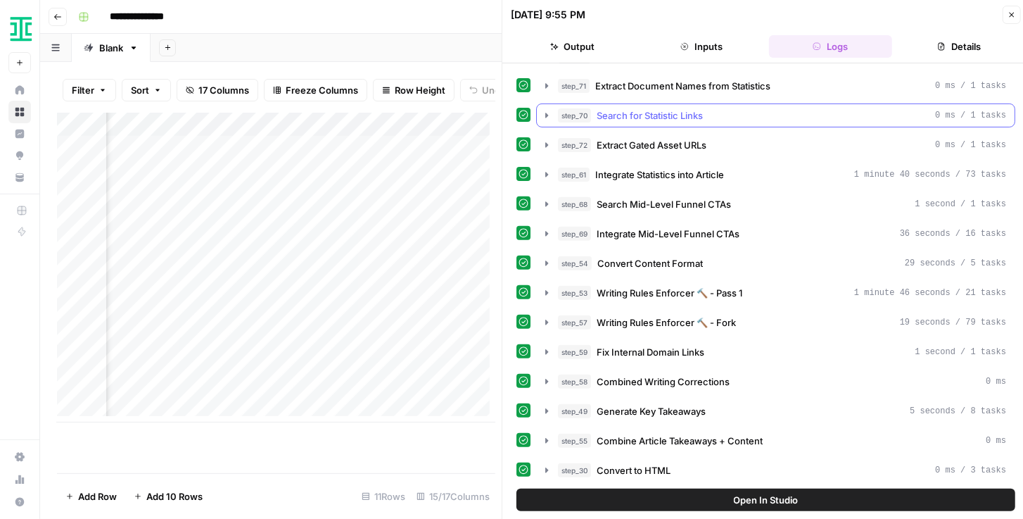
click at [543, 110] on icon "button" at bounding box center [546, 115] width 11 height 11
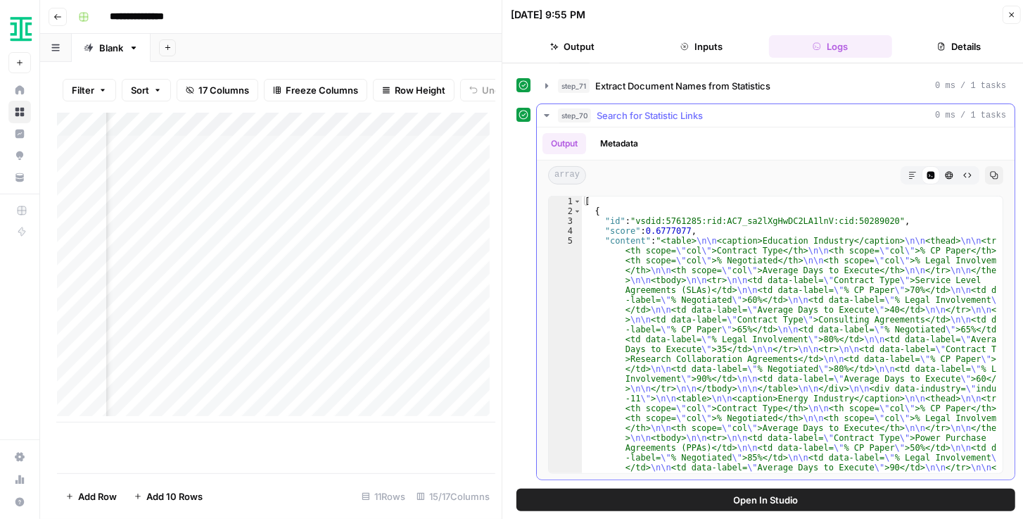
click at [548, 110] on icon "button" at bounding box center [546, 115] width 11 height 11
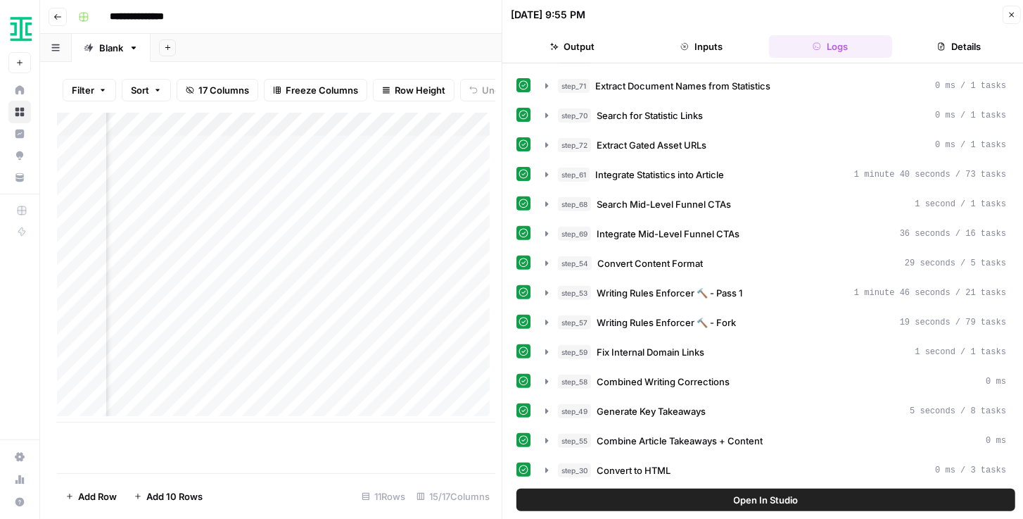
scroll to position [0, 1613]
click at [365, 322] on div "Add Column" at bounding box center [276, 268] width 438 height 310
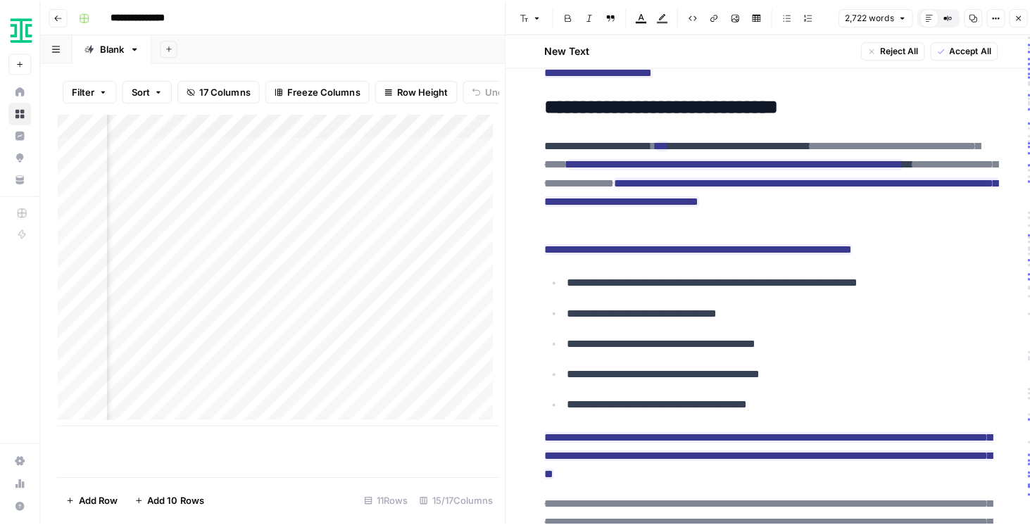
scroll to position [1085, 0]
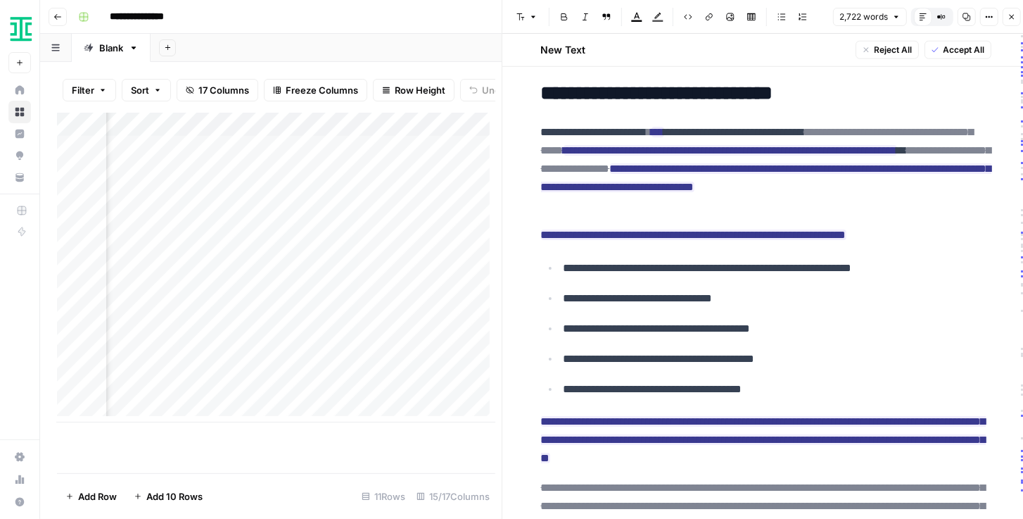
click at [823, 13] on icon "button" at bounding box center [1012, 17] width 8 height 8
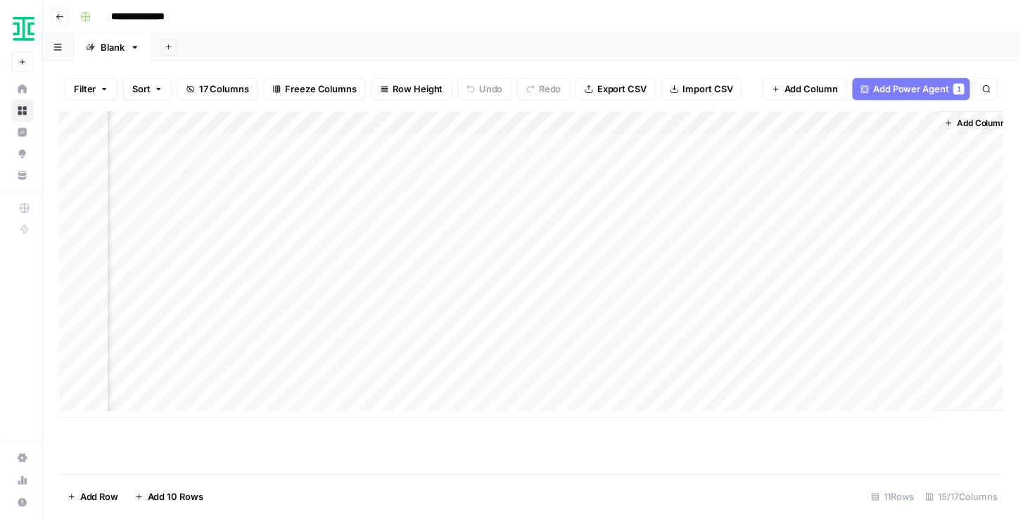
scroll to position [0, 1444]
click at [676, 289] on div "Add Column" at bounding box center [535, 268] width 956 height 310
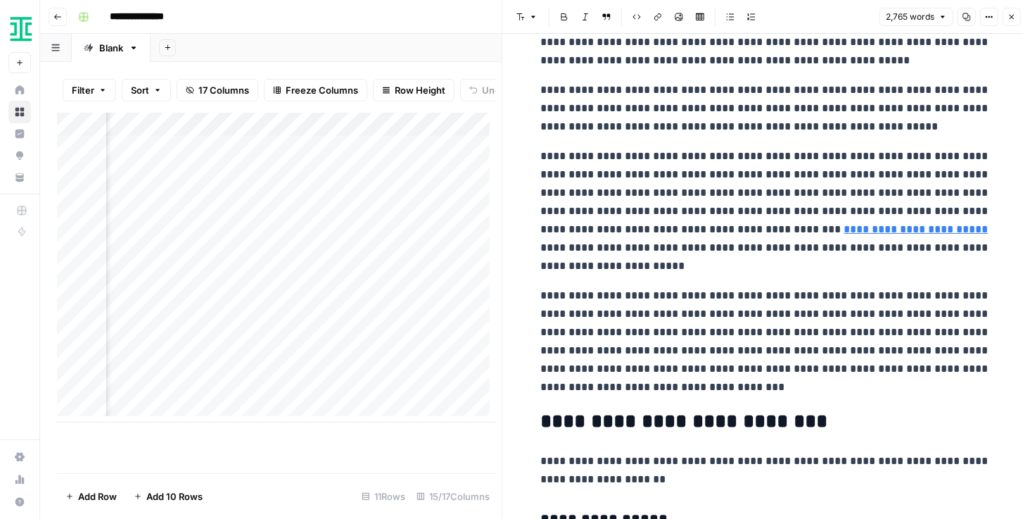
scroll to position [282, 0]
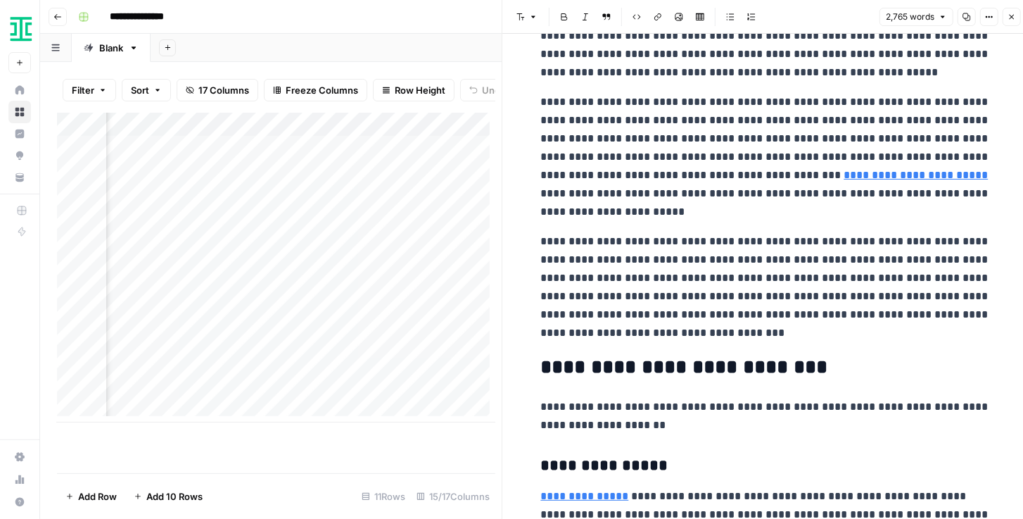
click at [823, 16] on icon "button" at bounding box center [1012, 17] width 5 height 5
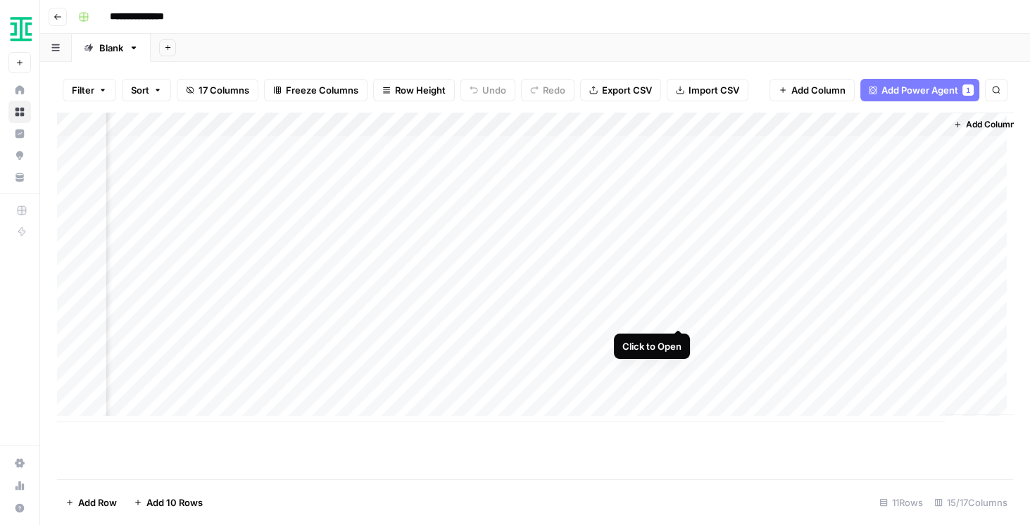
click at [677, 315] on div "Add Column" at bounding box center [535, 268] width 956 height 310
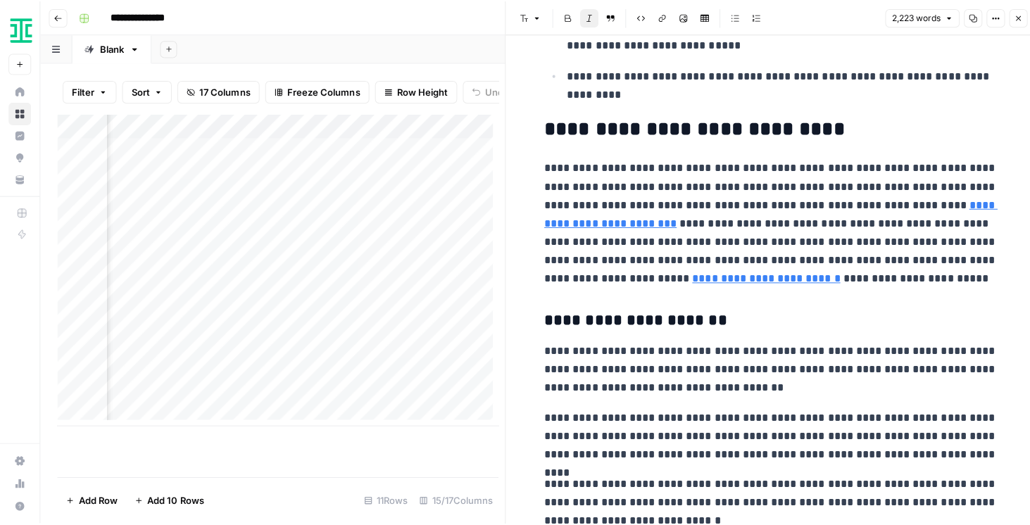
scroll to position [1850, 0]
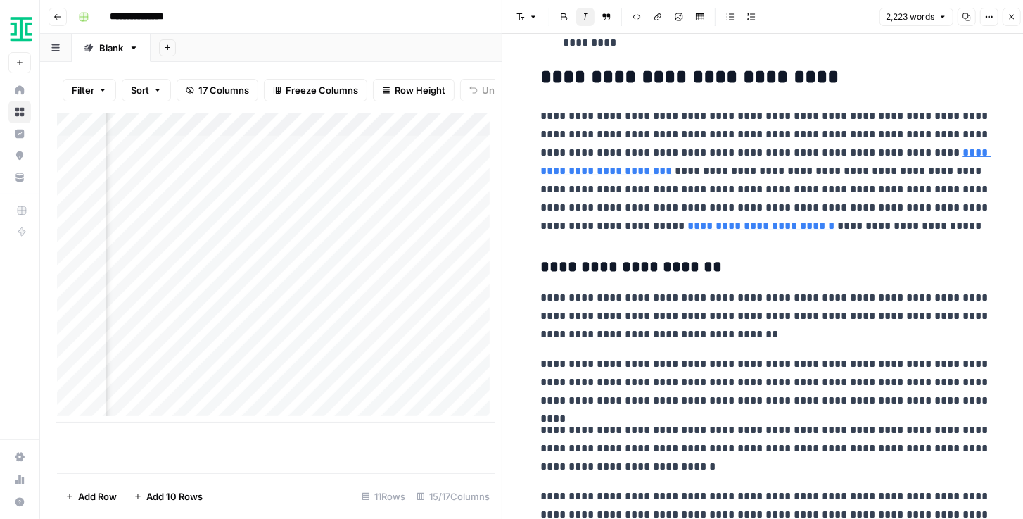
click at [541, 117] on p "**********" at bounding box center [766, 171] width 450 height 128
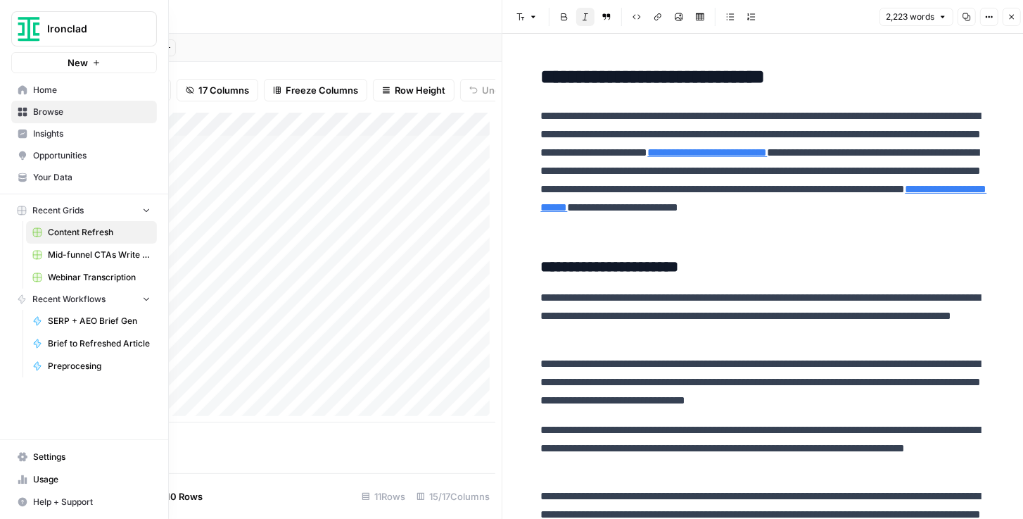
click at [68, 177] on span "Your Data" at bounding box center [92, 177] width 118 height 13
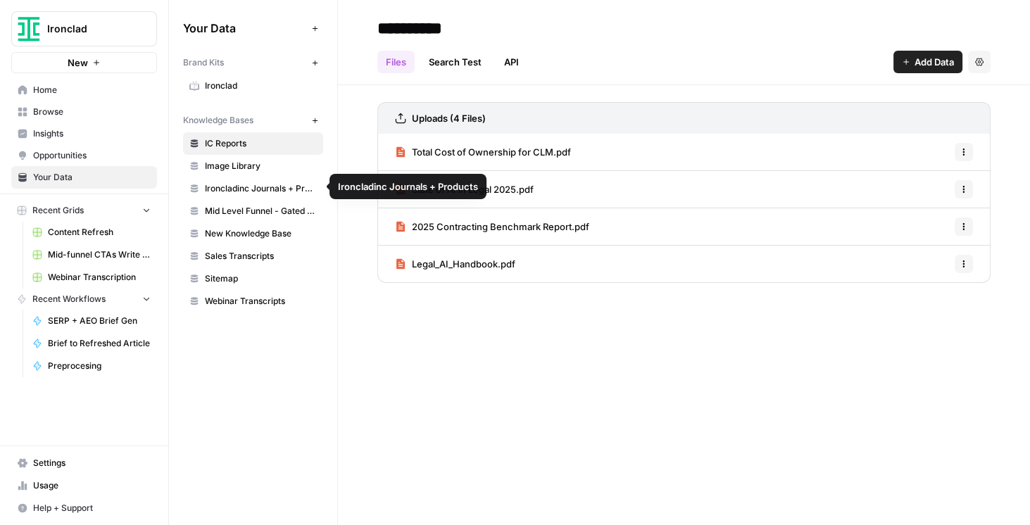
click at [244, 80] on span "Ironclad" at bounding box center [261, 86] width 112 height 13
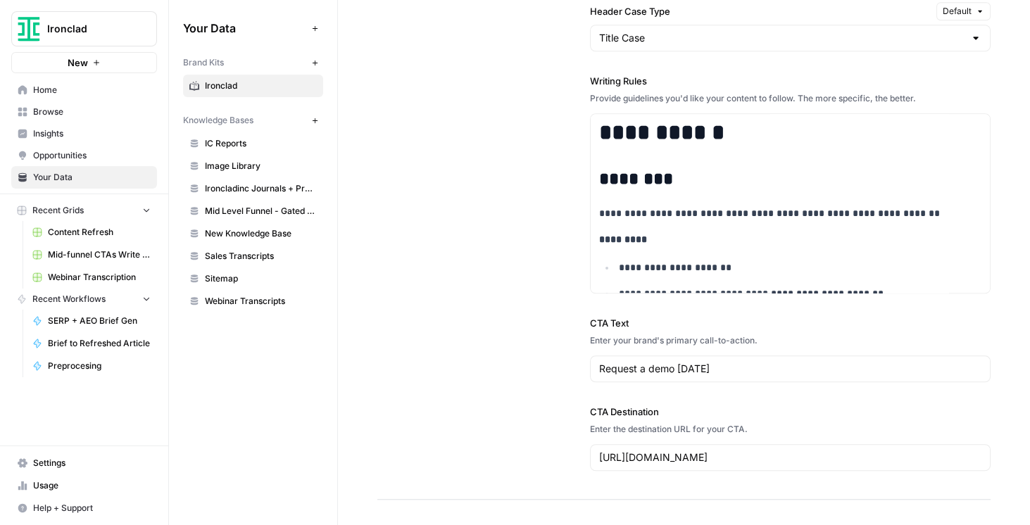
scroll to position [1528, 0]
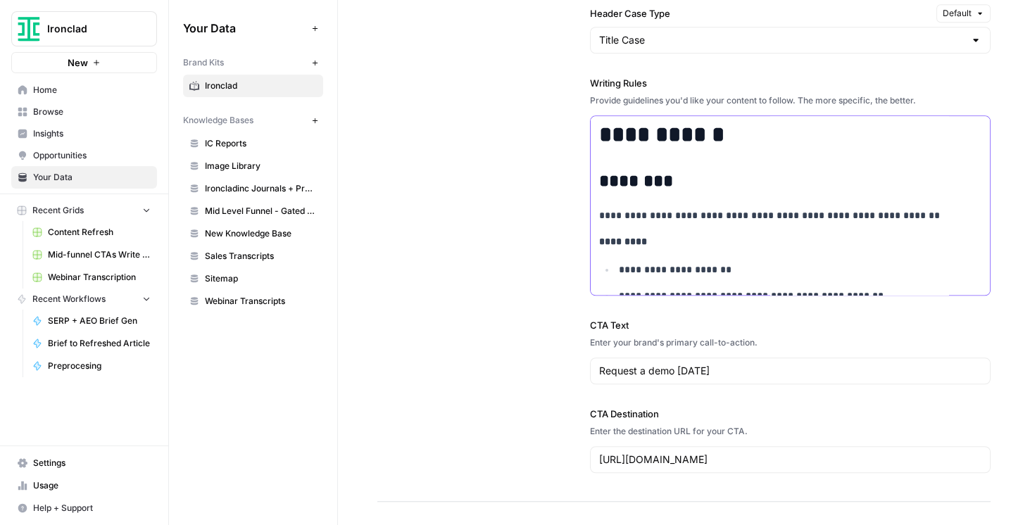
click at [766, 180] on h2 "********" at bounding box center [785, 182] width 372 height 20
copy div "**********"
click at [75, 119] on link "Browse" at bounding box center [84, 112] width 146 height 23
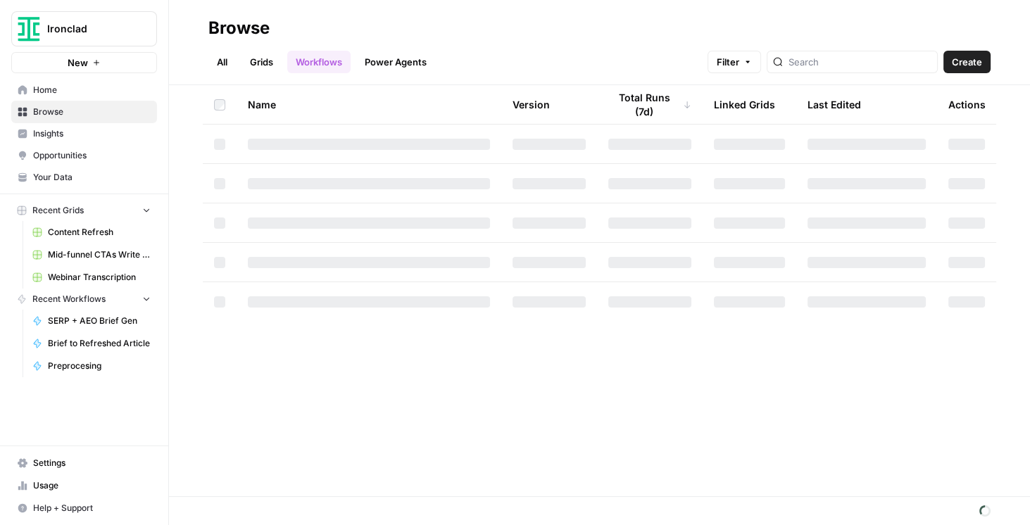
click at [93, 226] on span "Content Refresh" at bounding box center [99, 232] width 103 height 13
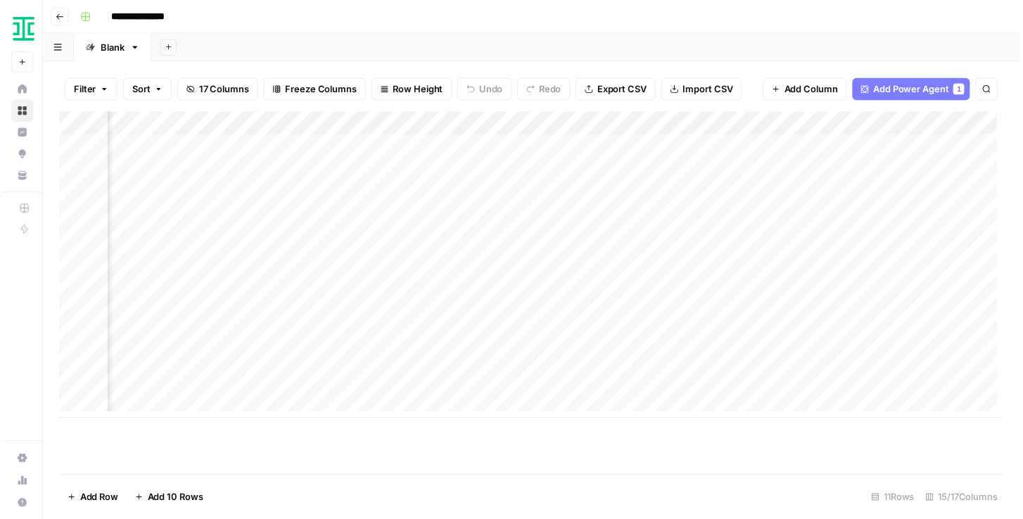
scroll to position [0, 1357]
click at [761, 315] on div "Add Column" at bounding box center [535, 268] width 956 height 310
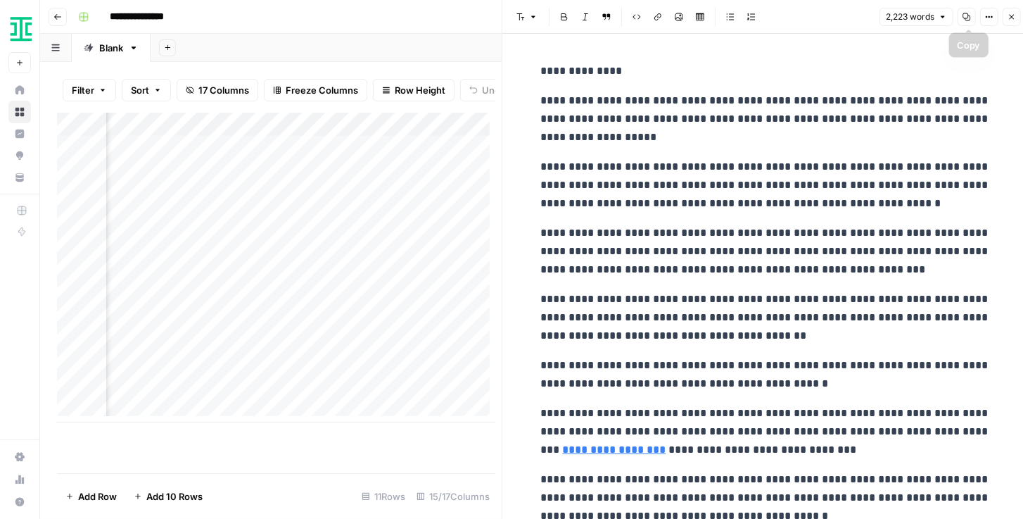
click at [823, 18] on icon "button" at bounding box center [967, 17] width 8 height 8
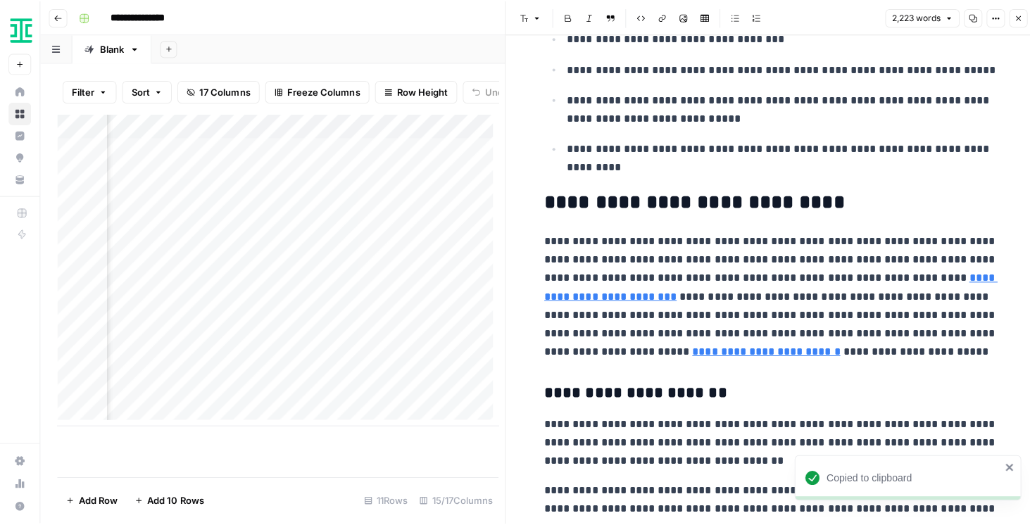
scroll to position [1729, 0]
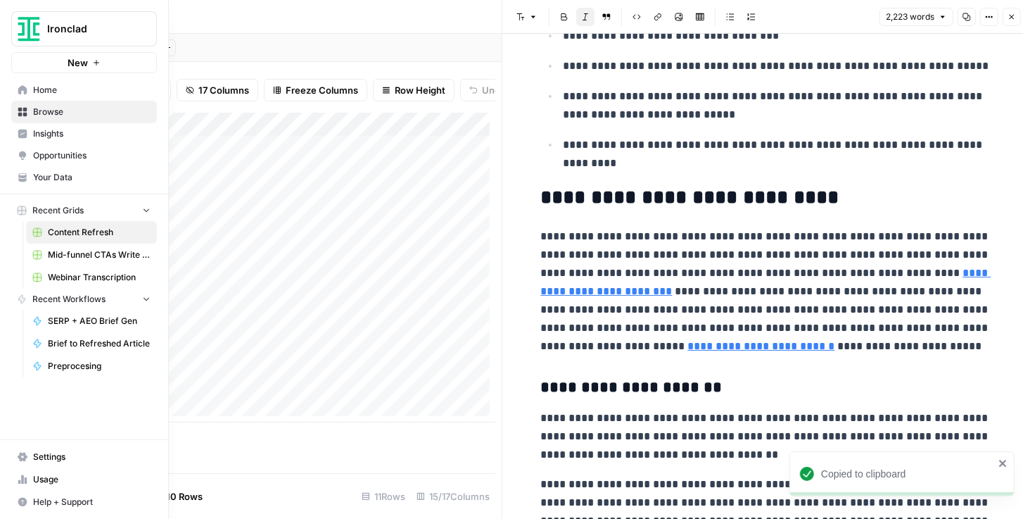
click at [59, 172] on span "Your Data" at bounding box center [92, 177] width 118 height 13
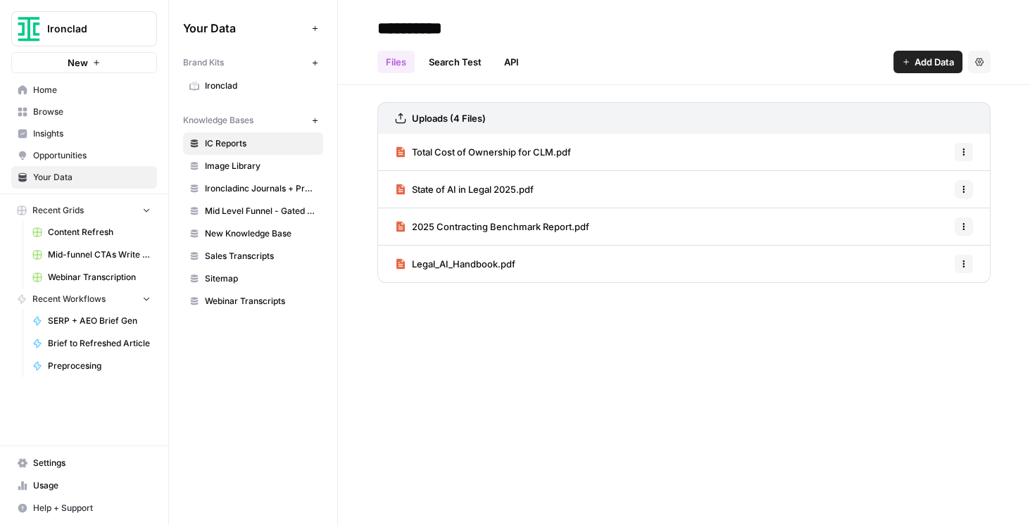
click at [236, 90] on span "Ironclad" at bounding box center [261, 86] width 112 height 13
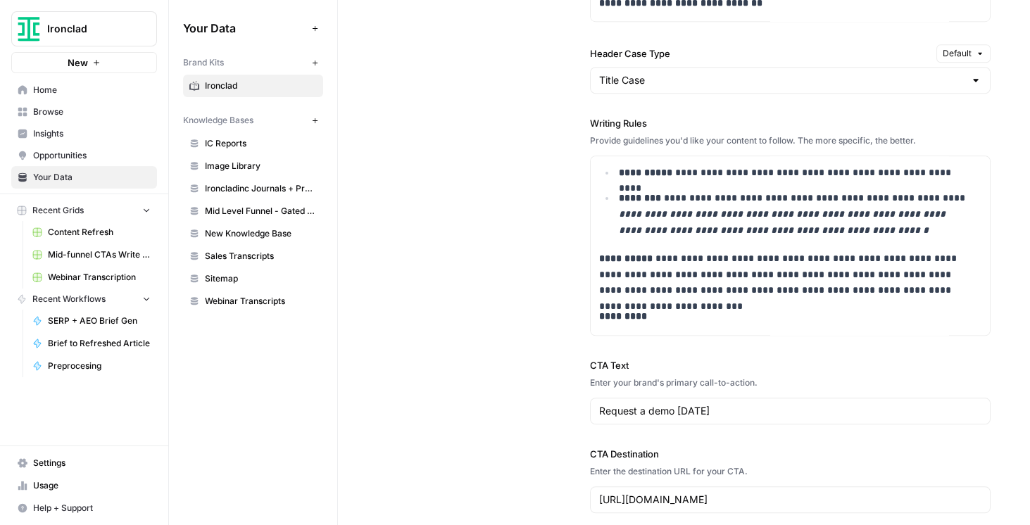
scroll to position [683, 0]
drag, startPoint x: 967, startPoint y: 288, endPoint x: 598, endPoint y: 251, distance: 371.4
click at [599, 251] on p "**********" at bounding box center [785, 274] width 372 height 48
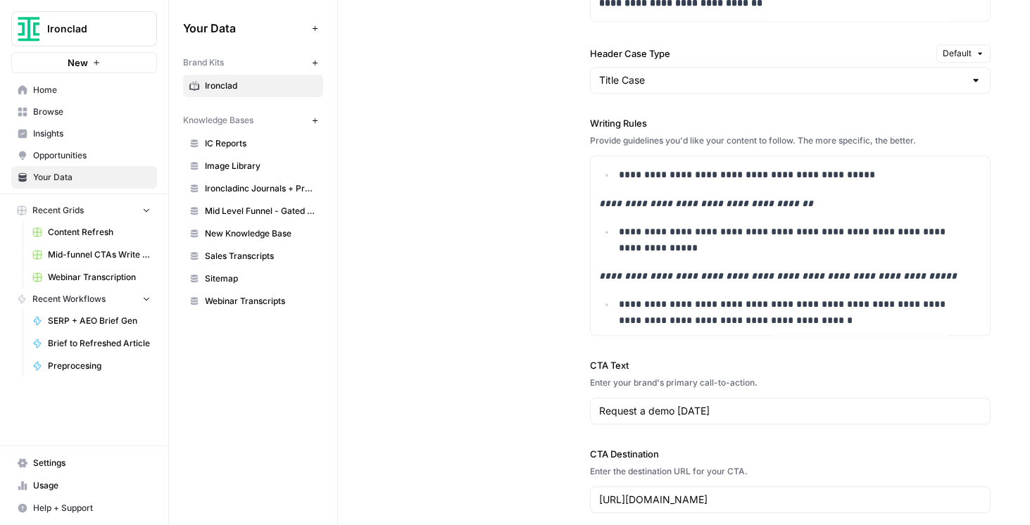
scroll to position [1166, 0]
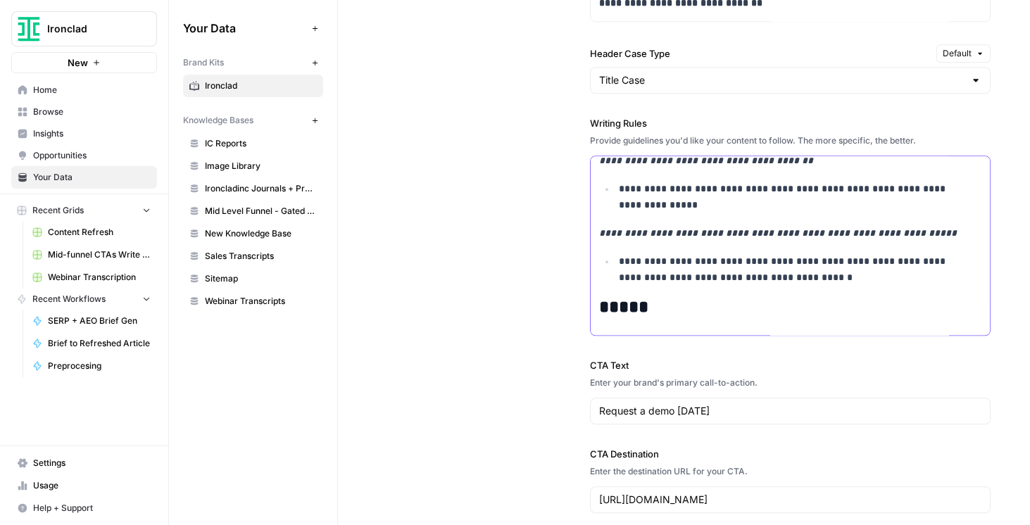
click at [778, 277] on p "**********" at bounding box center [795, 269] width 353 height 32
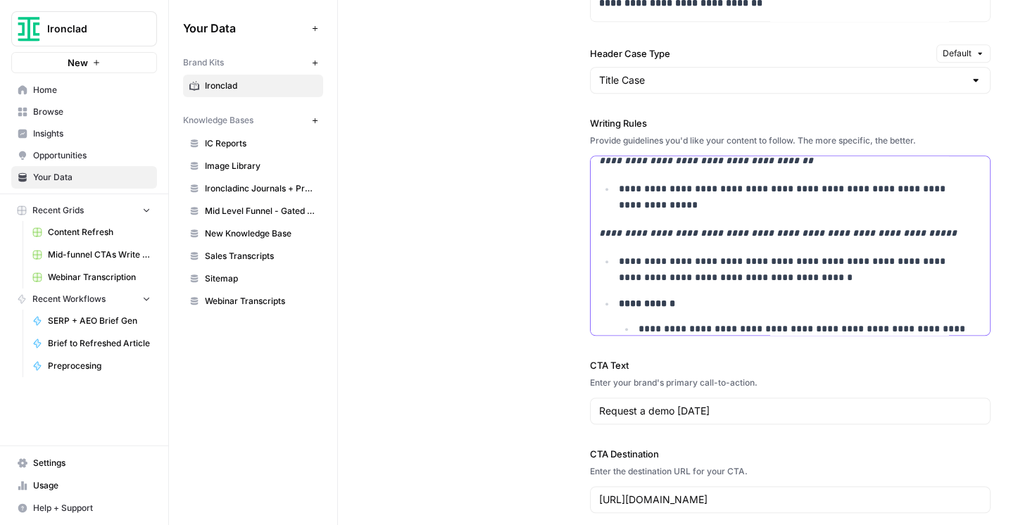
scroll to position [1280, 0]
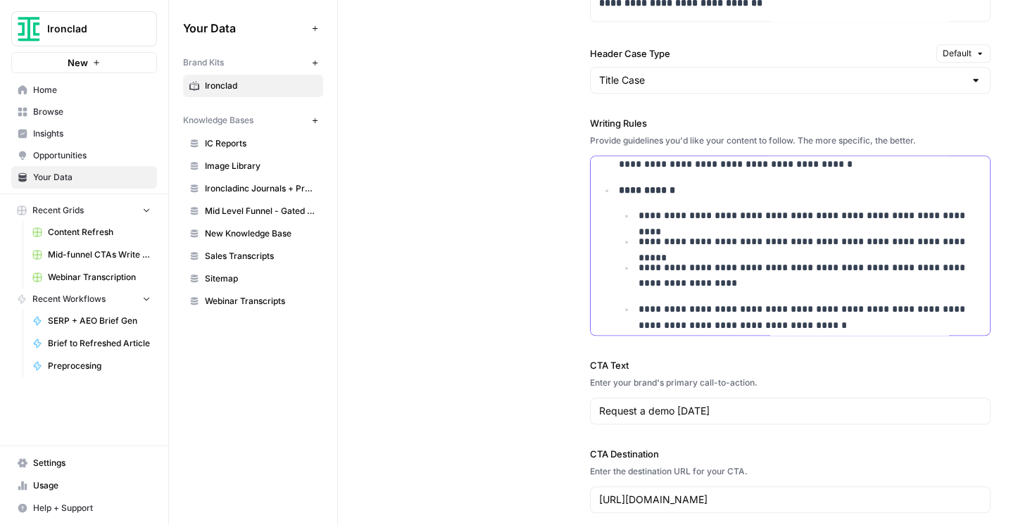
click at [615, 189] on li "**********" at bounding box center [798, 257] width 367 height 151
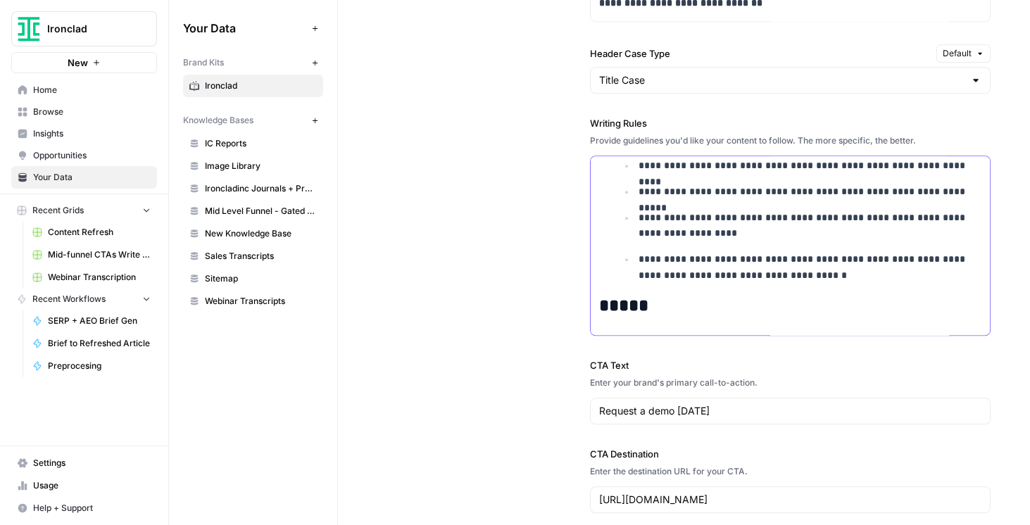
scroll to position [1320, 0]
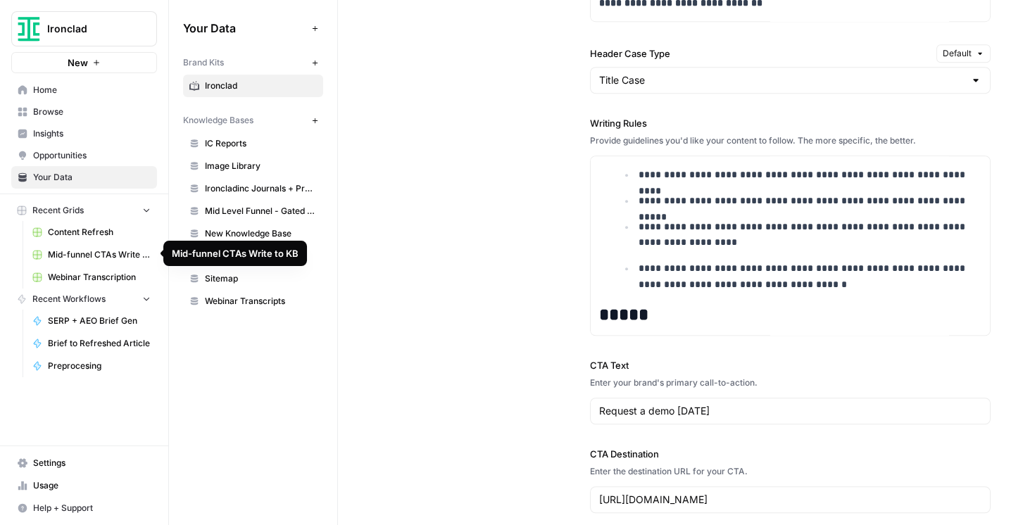
click at [105, 228] on span "Content Refresh" at bounding box center [99, 232] width 103 height 13
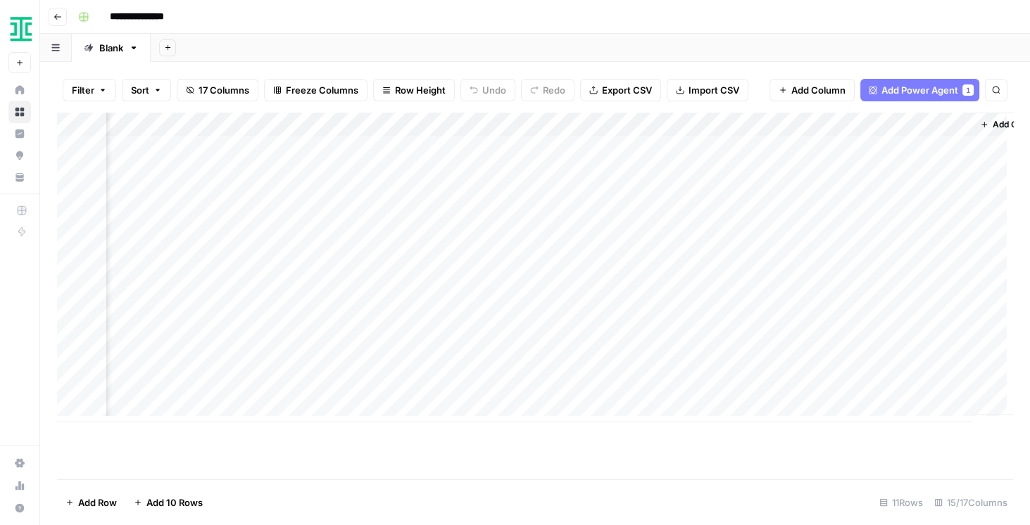
scroll to position [0, 1461]
click at [410, 313] on div "Add Column" at bounding box center [535, 268] width 956 height 310
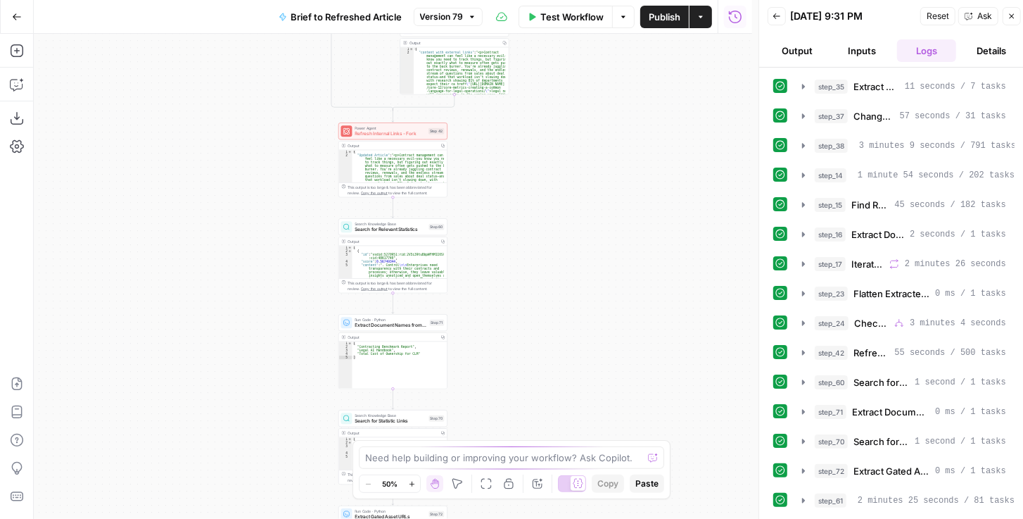
click at [994, 42] on button "Details" at bounding box center [991, 50] width 59 height 23
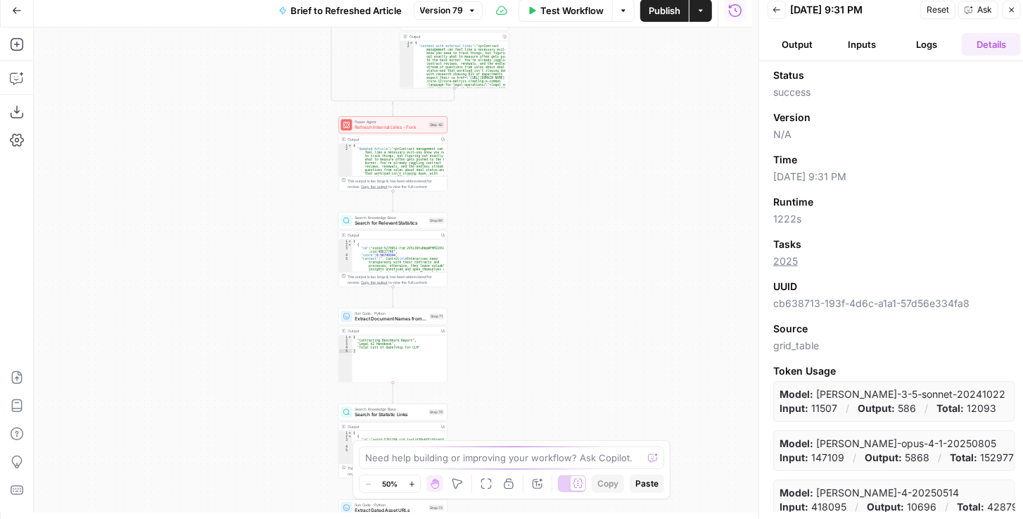
click at [947, 43] on button "Logs" at bounding box center [926, 44] width 59 height 23
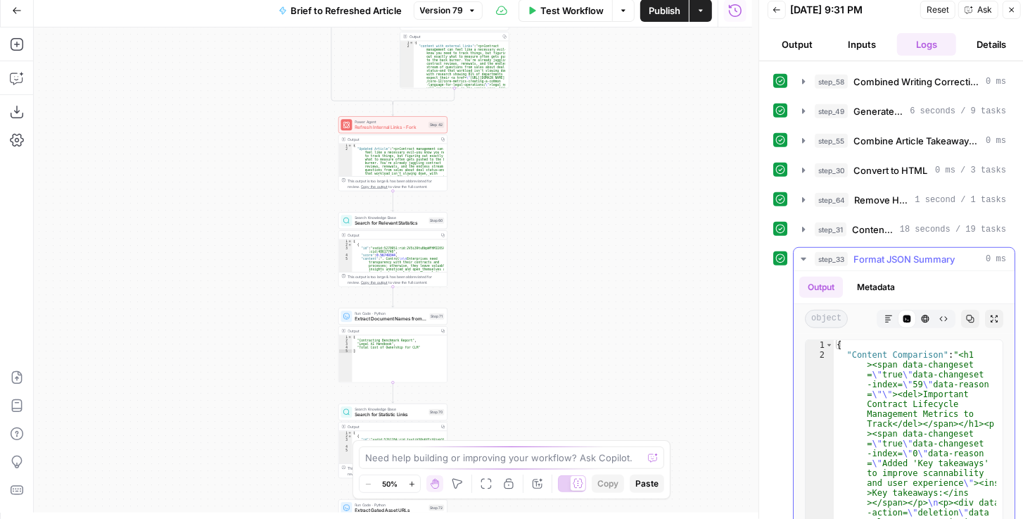
scroll to position [683, 0]
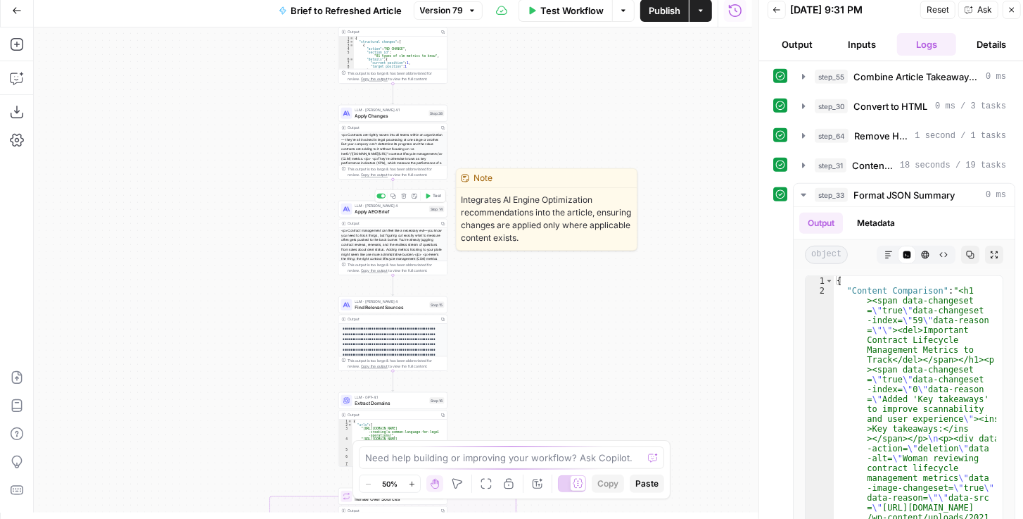
click at [391, 213] on span "Apply AEO Brief" at bounding box center [391, 211] width 72 height 7
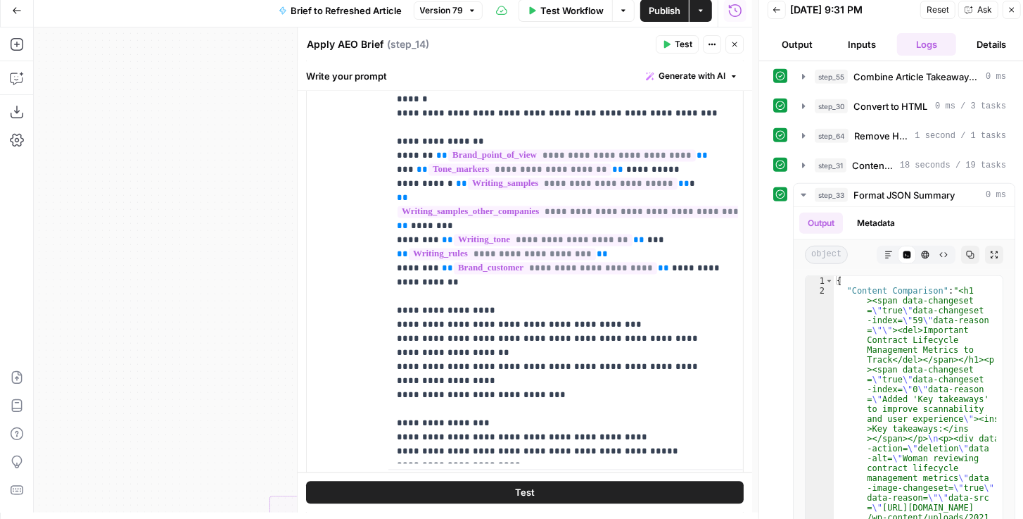
scroll to position [1883, 0]
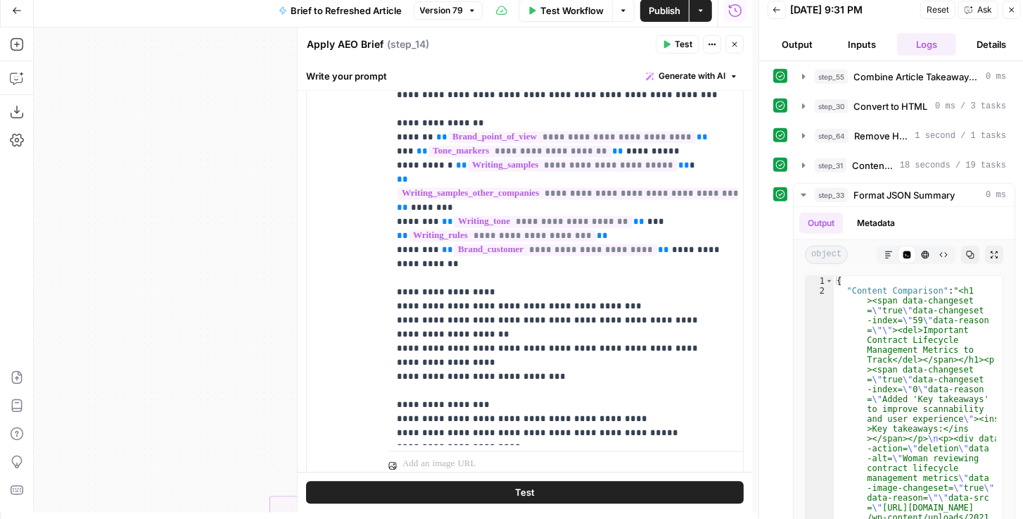
click at [728, 46] on button "Close" at bounding box center [735, 44] width 18 height 18
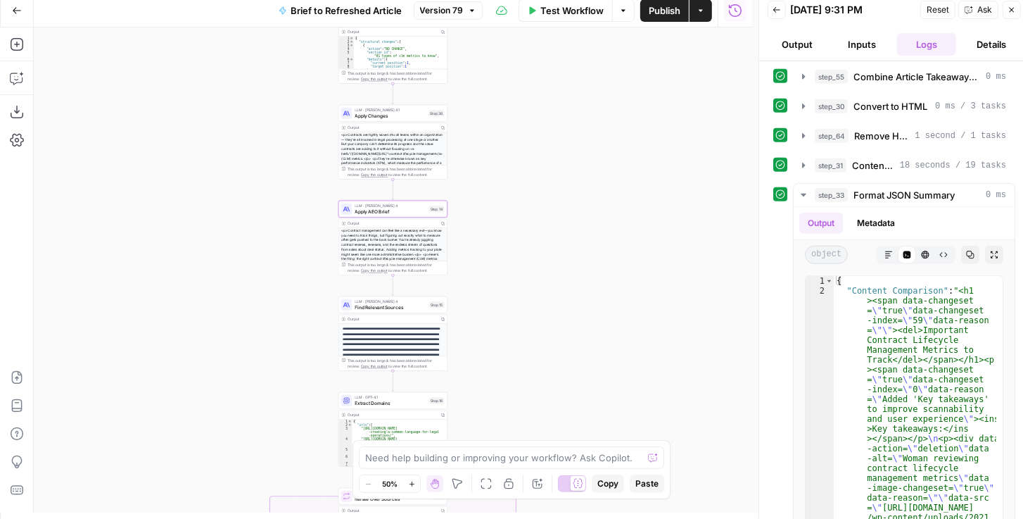
click at [400, 114] on span "Apply Changes" at bounding box center [390, 115] width 71 height 7
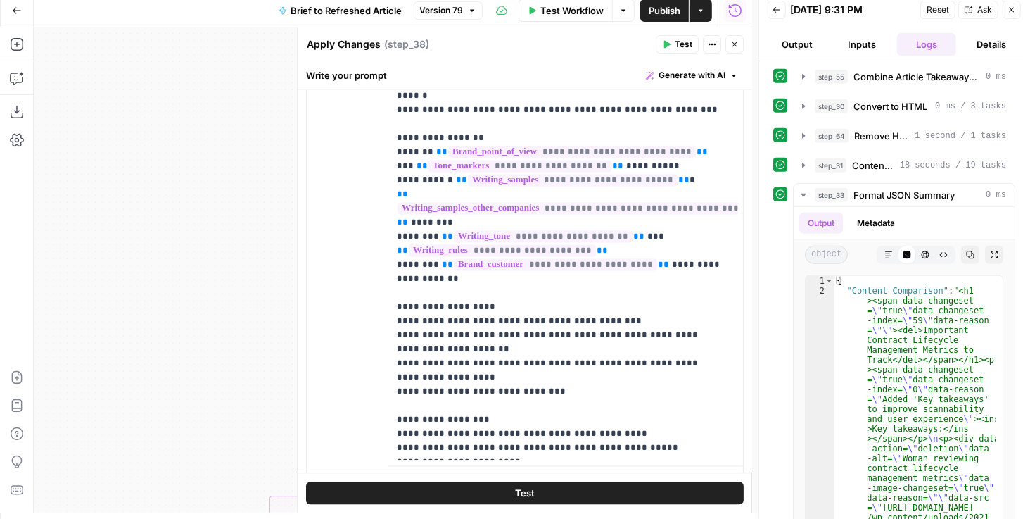
scroll to position [1890, 0]
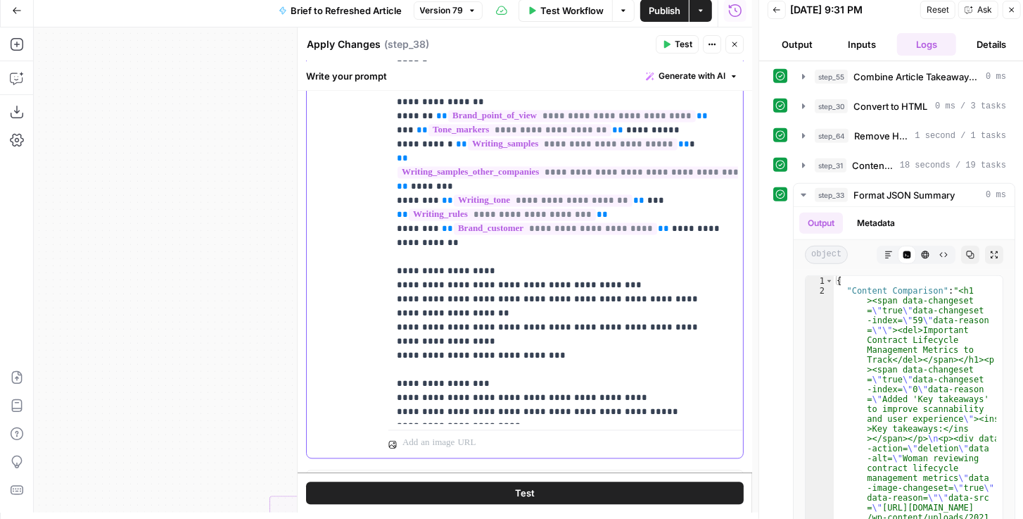
click at [572, 279] on p "**********" at bounding box center [560, 137] width 327 height 563
click at [676, 45] on span "Test" at bounding box center [684, 44] width 18 height 13
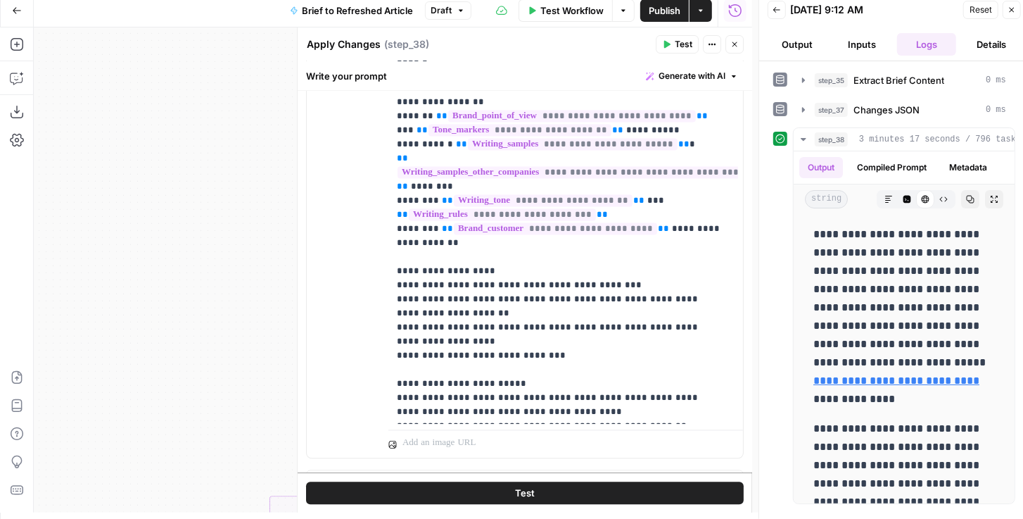
click at [732, 50] on button "Close" at bounding box center [735, 44] width 18 height 18
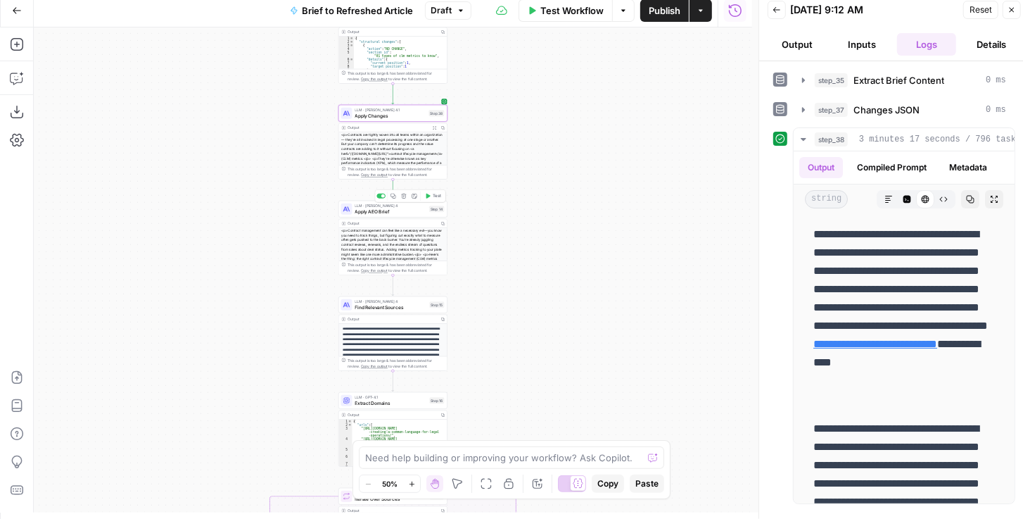
drag, startPoint x: 436, startPoint y: 200, endPoint x: 500, endPoint y: 200, distance: 64.0
click at [436, 200] on button "Test" at bounding box center [433, 195] width 22 height 9
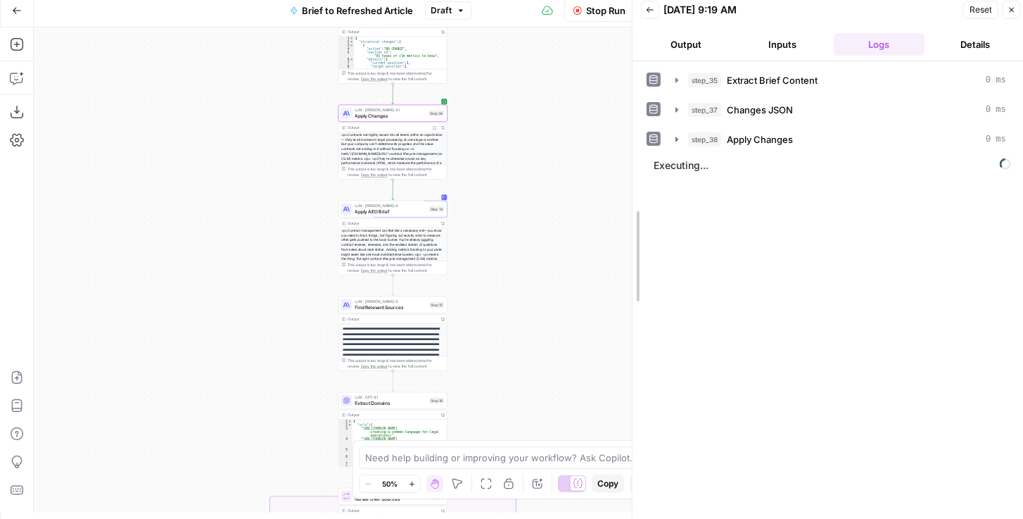
drag, startPoint x: 760, startPoint y: 236, endPoint x: 619, endPoint y: 236, distance: 141.5
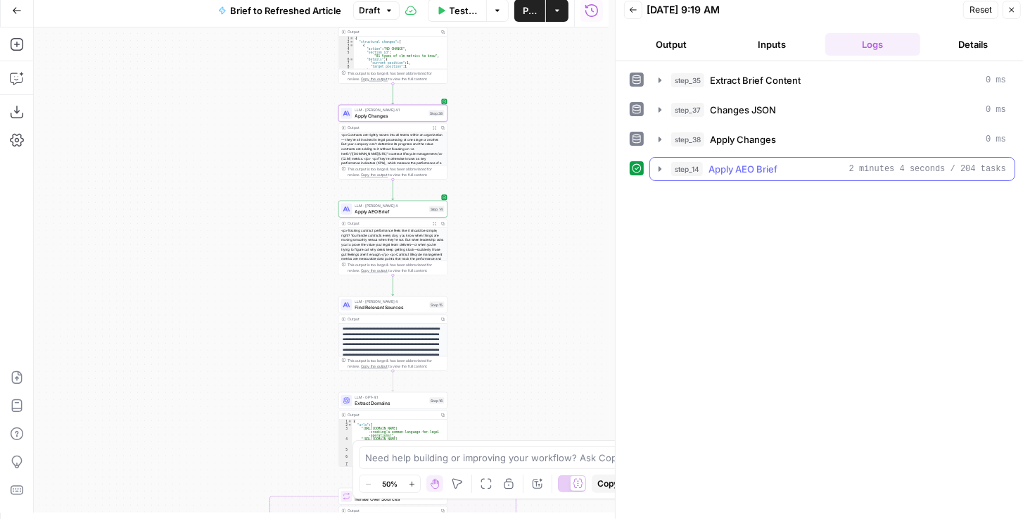
click at [663, 165] on icon "button" at bounding box center [660, 168] width 11 height 11
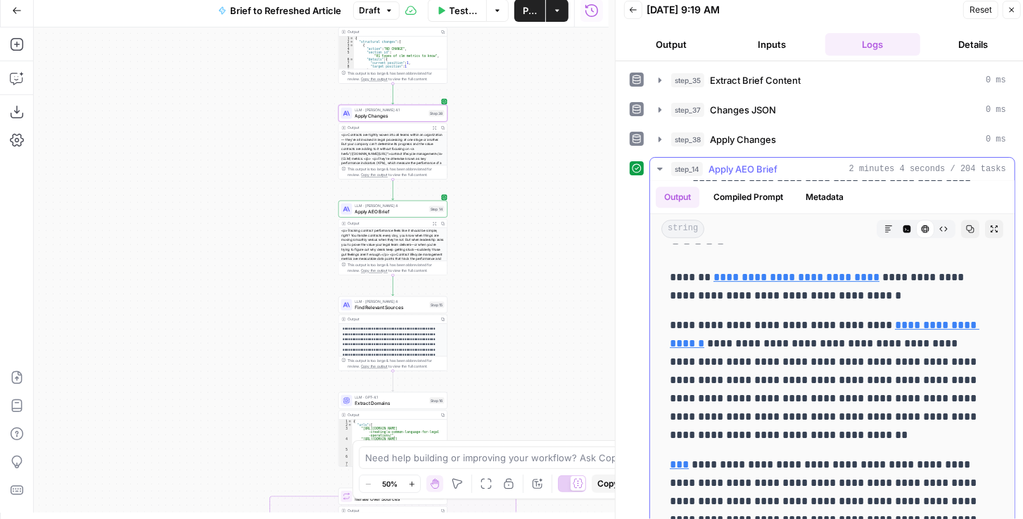
scroll to position [2896, 0]
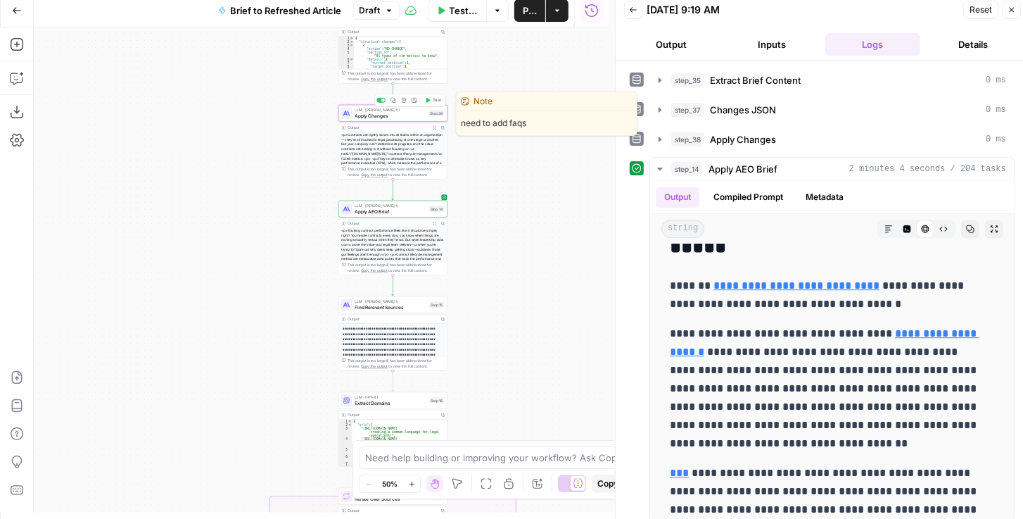
click at [397, 117] on span "Apply Changes" at bounding box center [390, 115] width 71 height 7
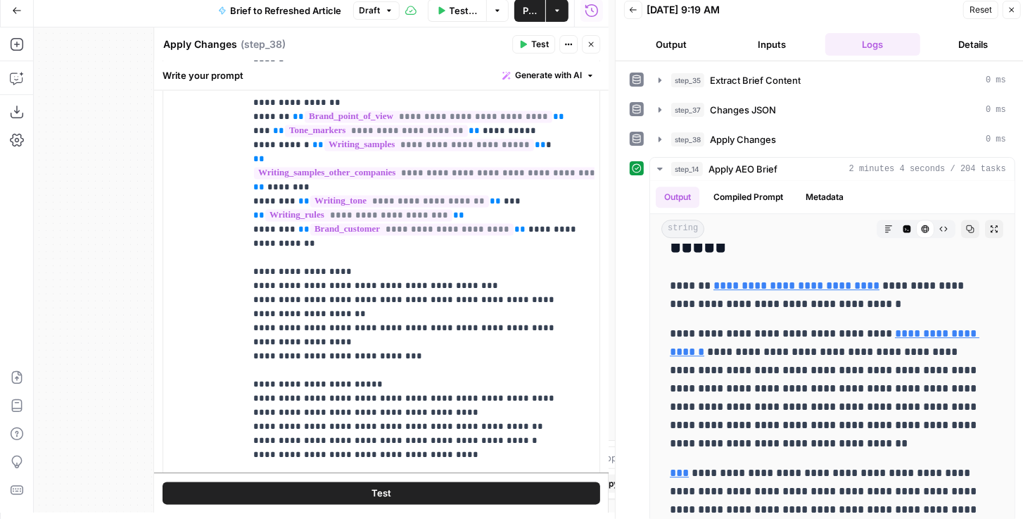
scroll to position [1850, 0]
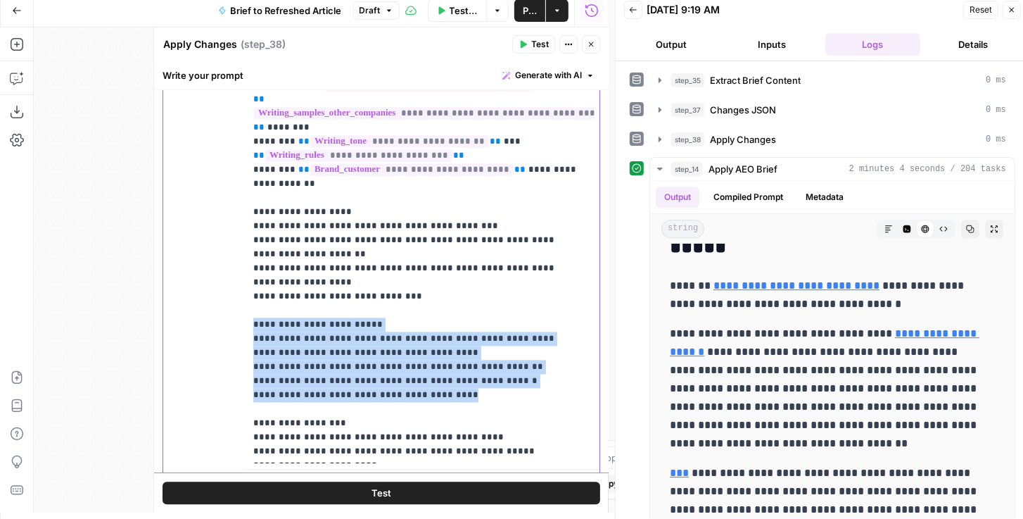
drag, startPoint x: 496, startPoint y: 320, endPoint x: 229, endPoint y: 253, distance: 275.7
click at [229, 253] on div "**********" at bounding box center [381, 194] width 436 height 607
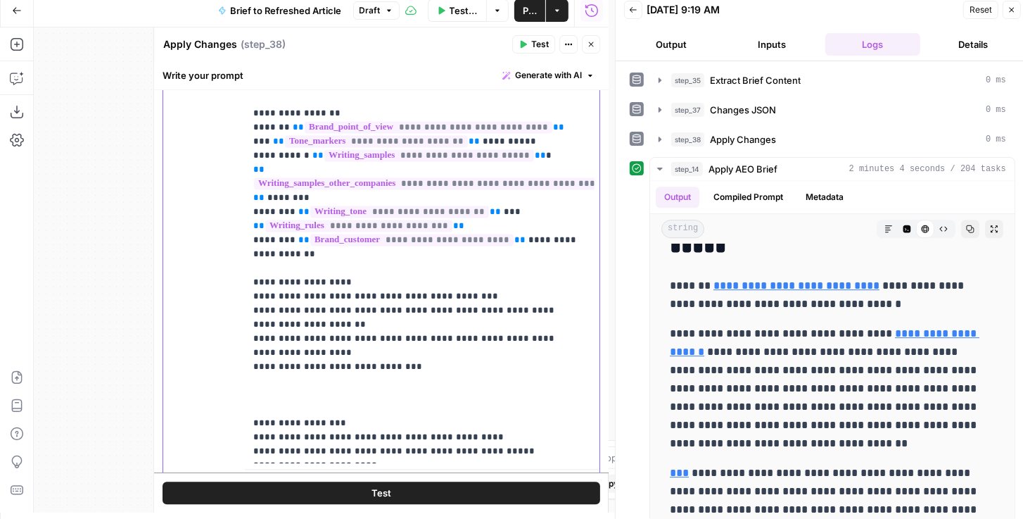
scroll to position [15, 0]
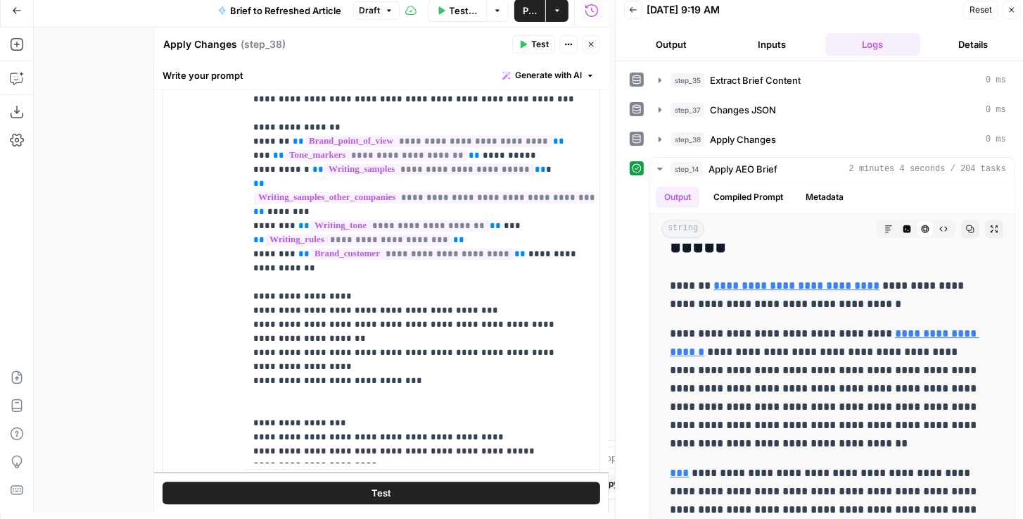
click at [543, 43] on span "Test" at bounding box center [540, 44] width 18 height 13
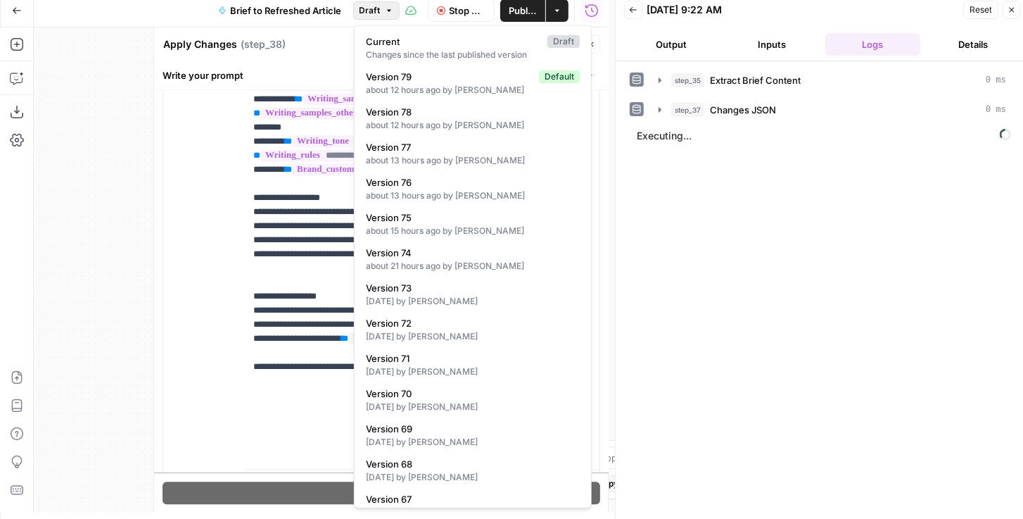
click at [389, 17] on button "Draft" at bounding box center [376, 10] width 46 height 18
click at [441, 80] on span "Version 79" at bounding box center [450, 77] width 168 height 14
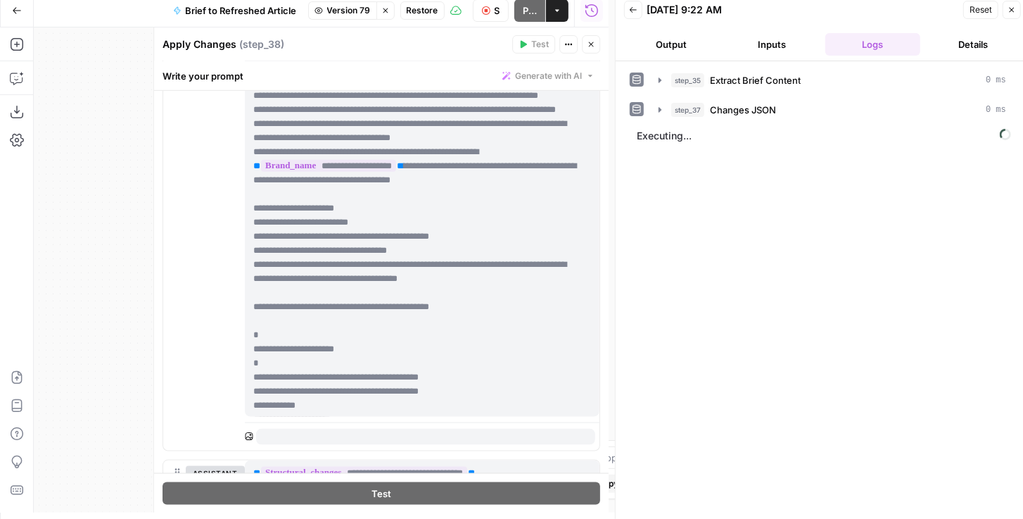
scroll to position [1018, 0]
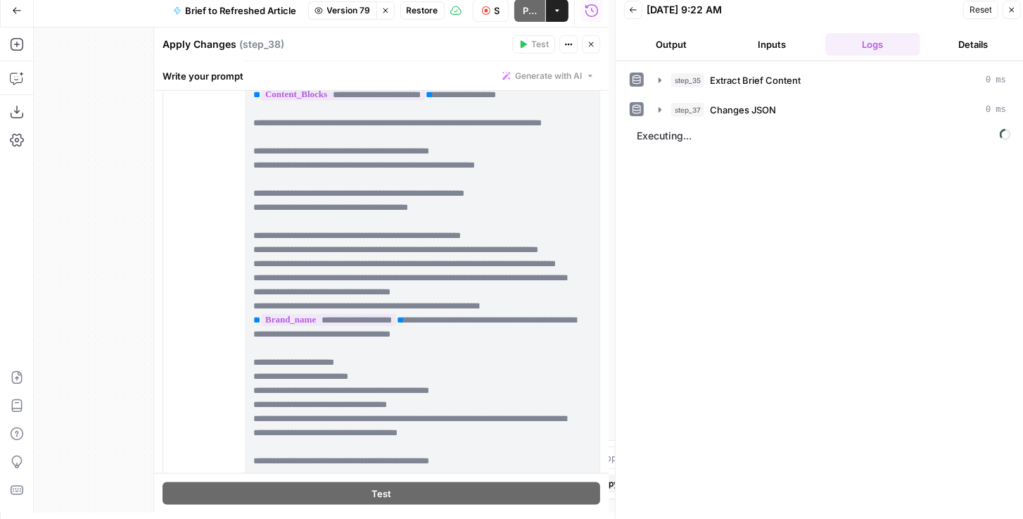
click at [503, 12] on button "Stop Run" at bounding box center [491, 10] width 37 height 23
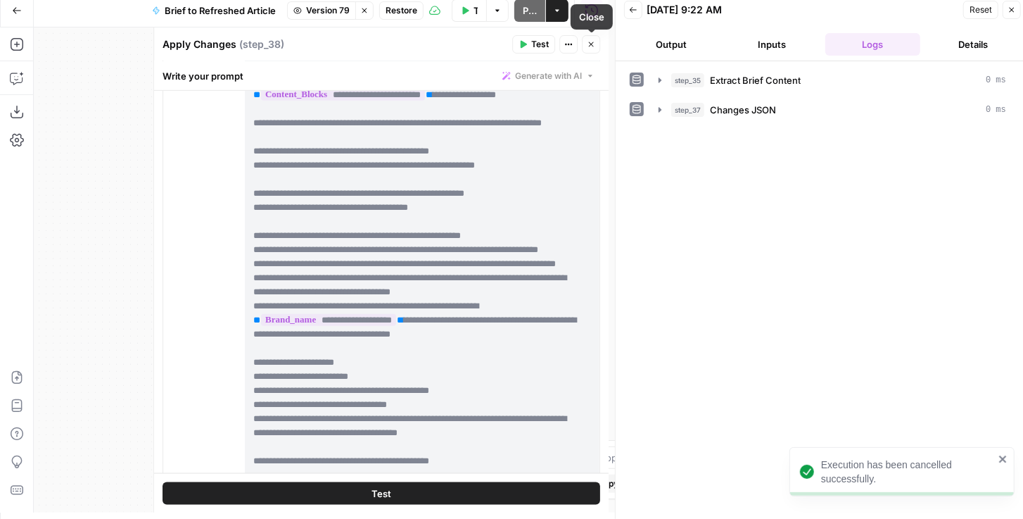
click at [531, 46] on button "Test" at bounding box center [533, 44] width 43 height 18
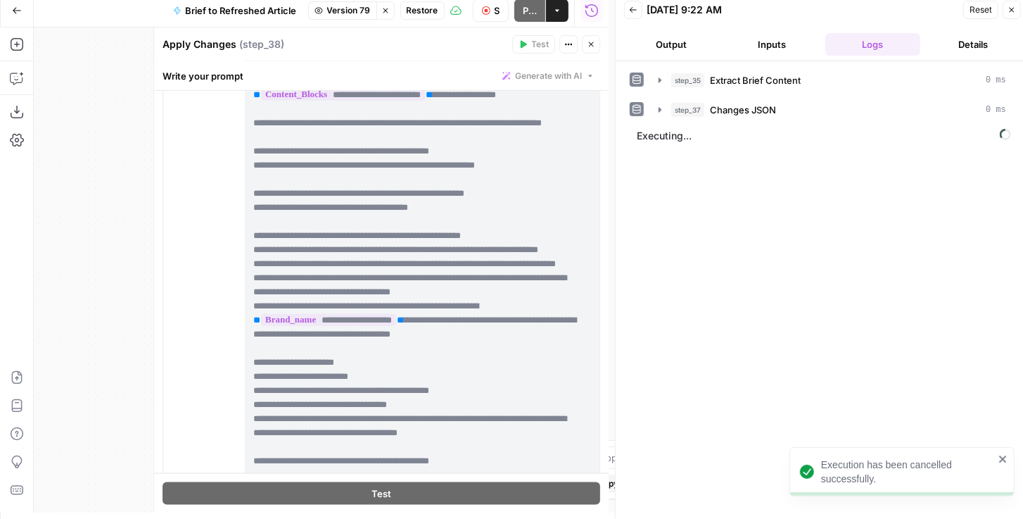
click at [593, 48] on icon "button" at bounding box center [591, 44] width 8 height 8
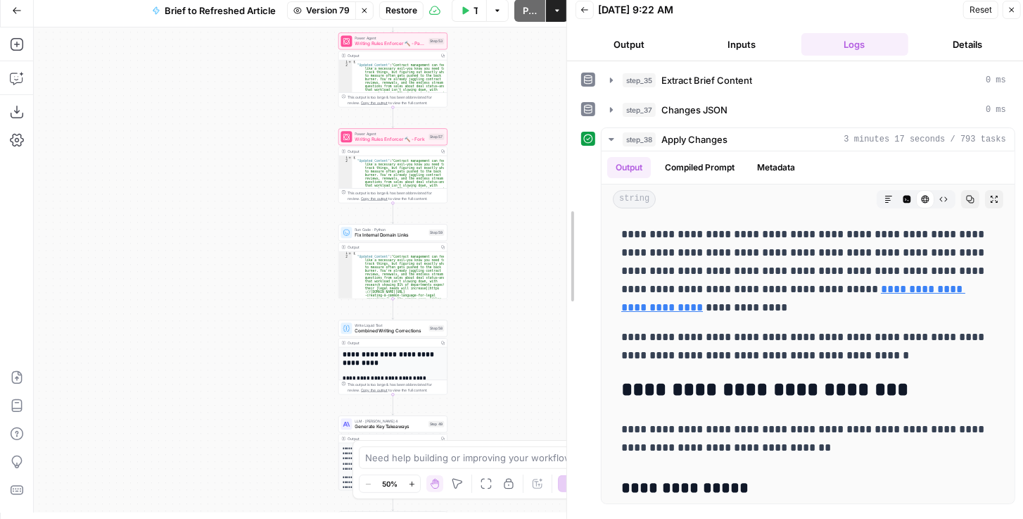
drag, startPoint x: 618, startPoint y: 232, endPoint x: 586, endPoint y: 246, distance: 35.3
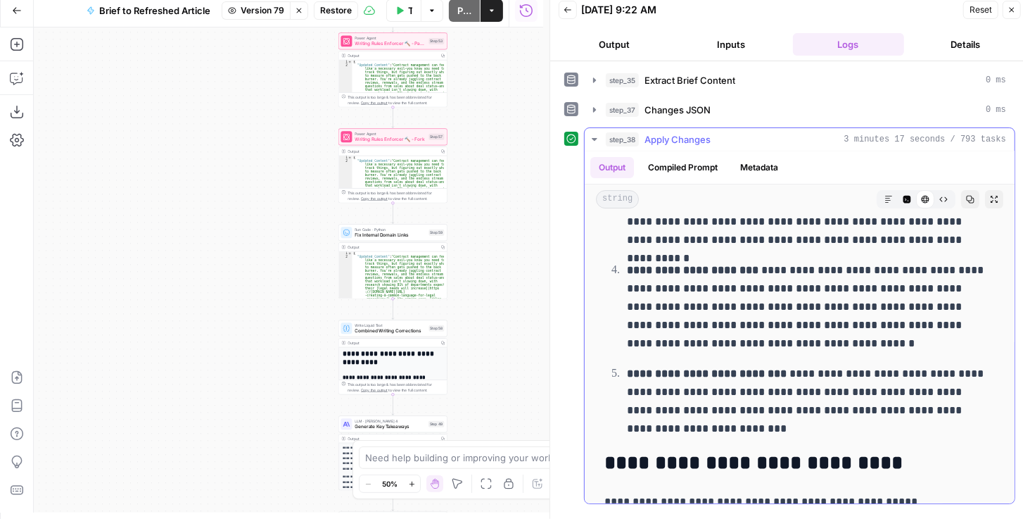
scroll to position [3539, 0]
